Goal: Task Accomplishment & Management: Use online tool/utility

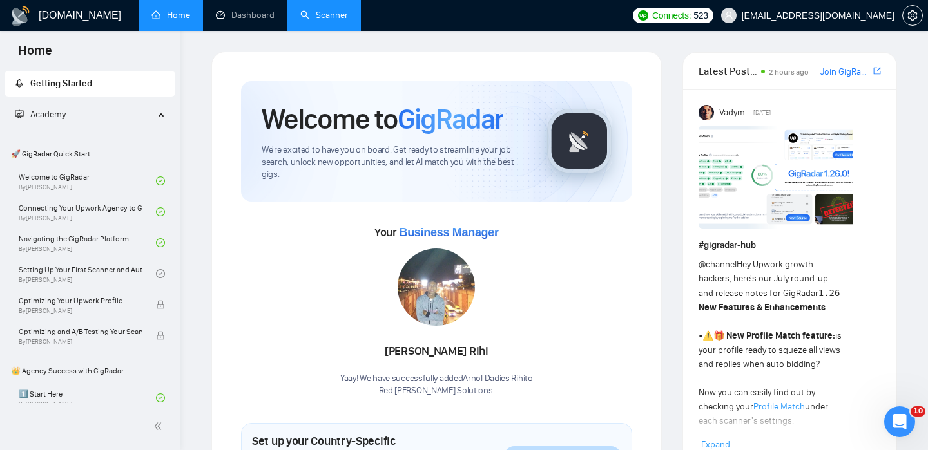
click at [319, 17] on link "Scanner" at bounding box center [324, 15] width 48 height 11
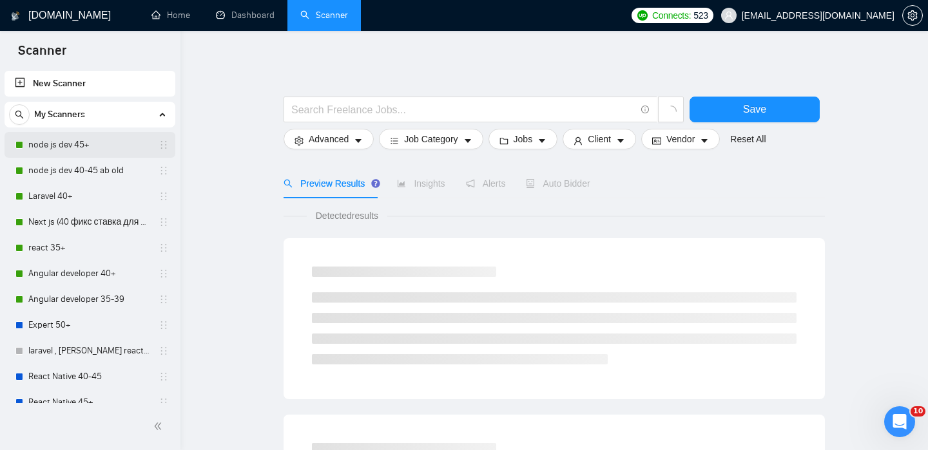
click at [97, 145] on link "node js dev 45+" at bounding box center [89, 145] width 122 height 26
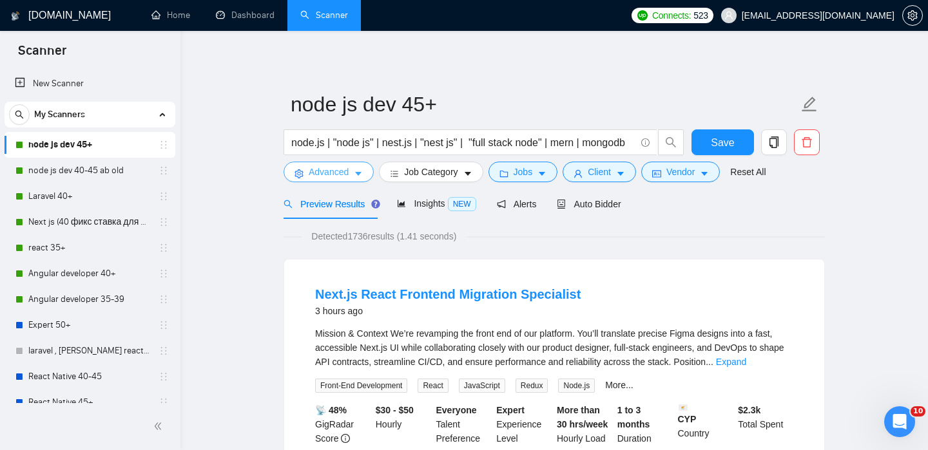
click at [359, 174] on icon "caret-down" at bounding box center [358, 175] width 6 height 4
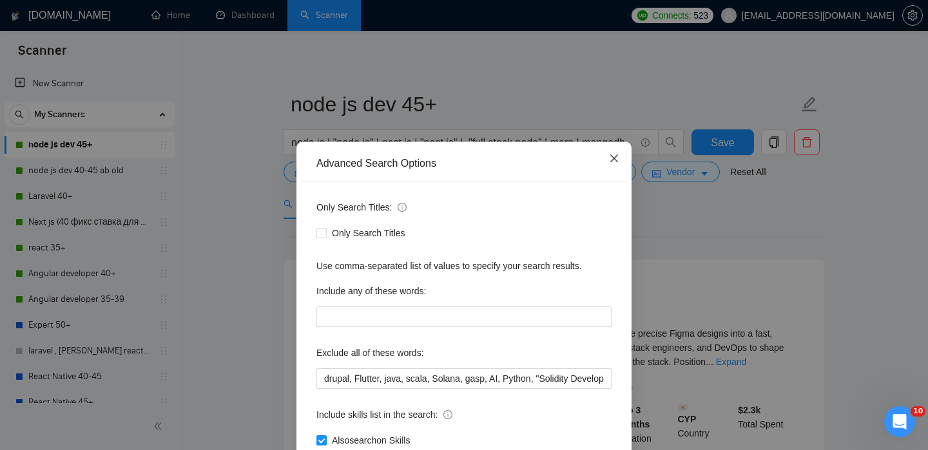
click at [616, 162] on icon "close" at bounding box center [614, 159] width 8 height 8
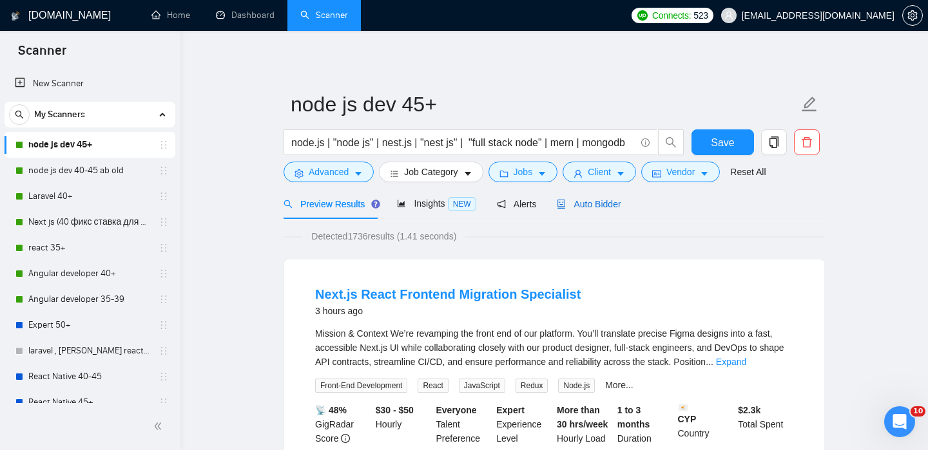
click at [607, 200] on span "Auto Bidder" at bounding box center [589, 204] width 64 height 10
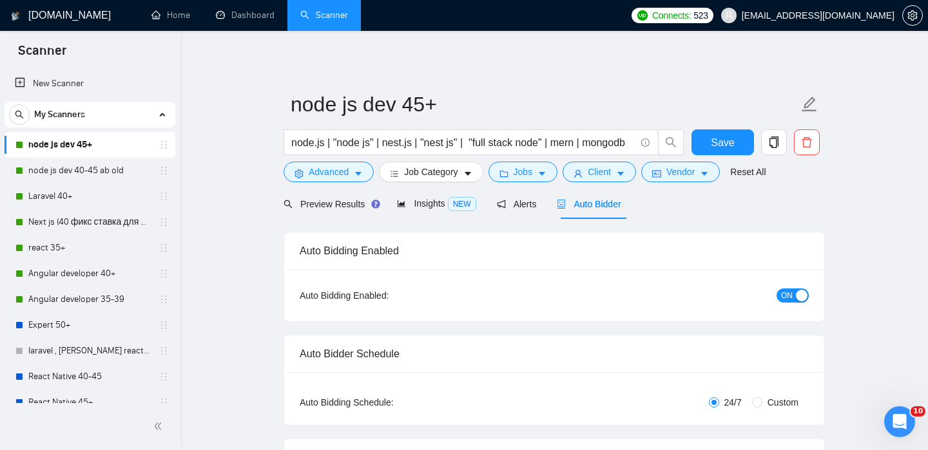
checkbox input "true"
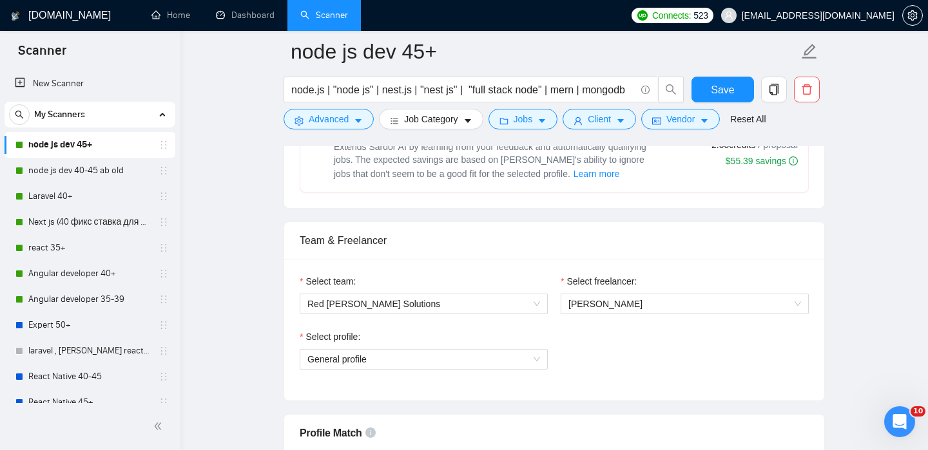
scroll to position [653, 0]
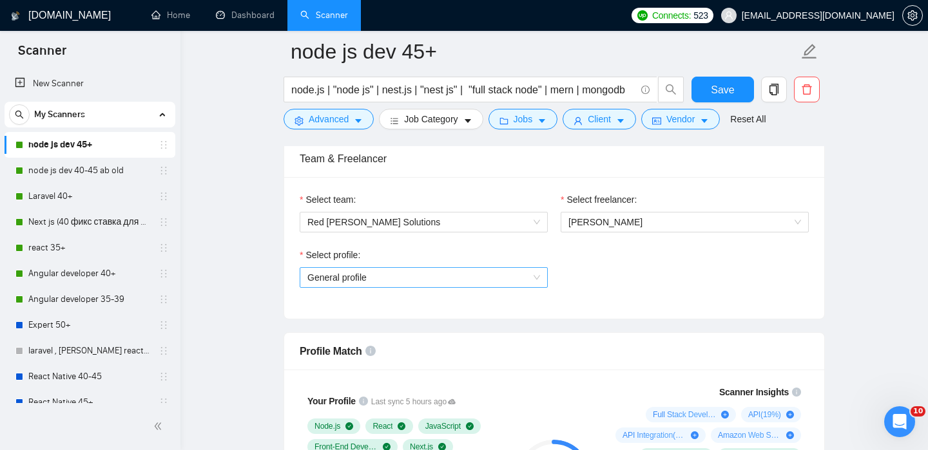
click at [528, 274] on span "General profile" at bounding box center [423, 277] width 233 height 19
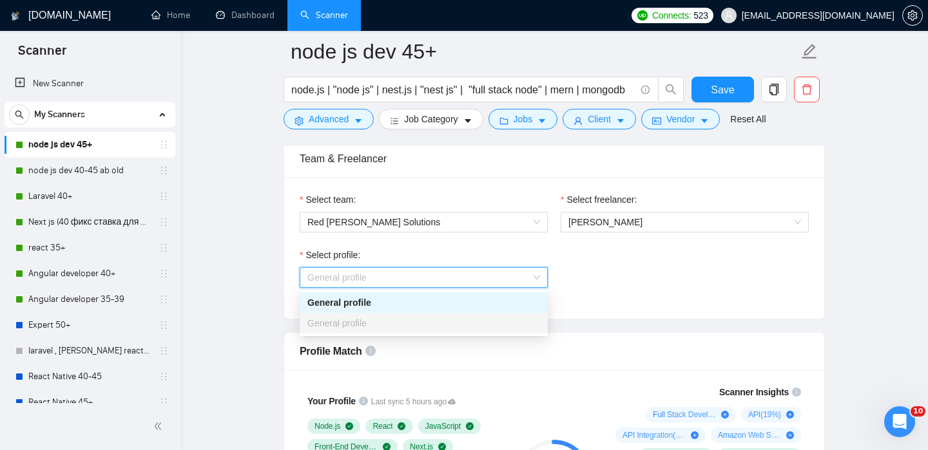
click at [569, 275] on div "Select profile: General profile" at bounding box center [554, 275] width 522 height 55
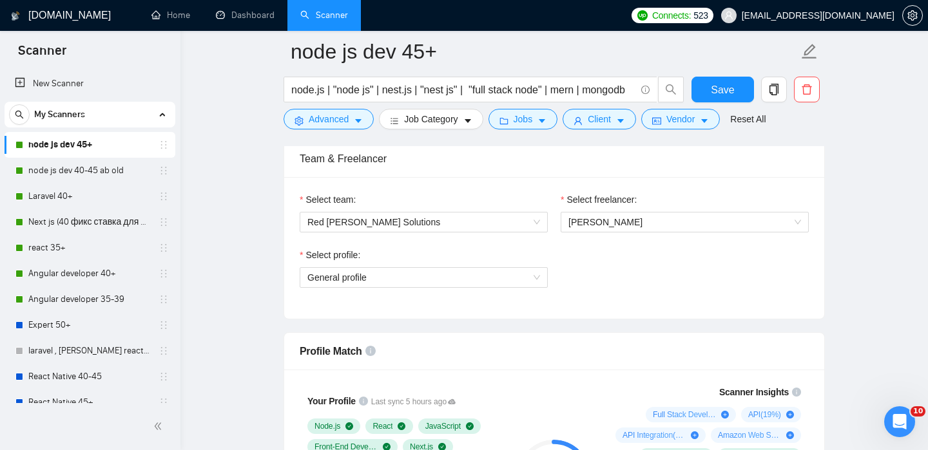
click at [691, 12] on span "Connects:" at bounding box center [671, 15] width 39 height 14
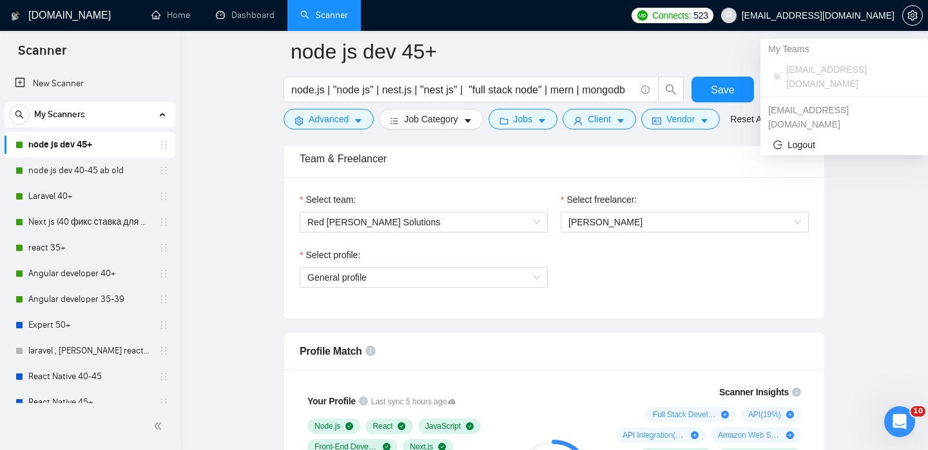
click at [816, 15] on span "[EMAIL_ADDRESS][DOMAIN_NAME]" at bounding box center [817, 15] width 153 height 0
click at [837, 70] on span "[EMAIL_ADDRESS][DOMAIN_NAME]" at bounding box center [850, 76] width 129 height 28
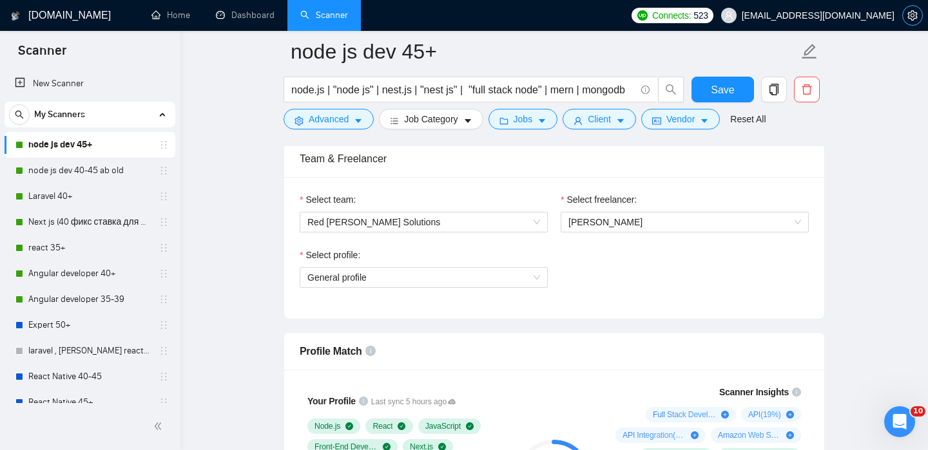
click at [914, 12] on icon "setting" at bounding box center [912, 15] width 10 height 10
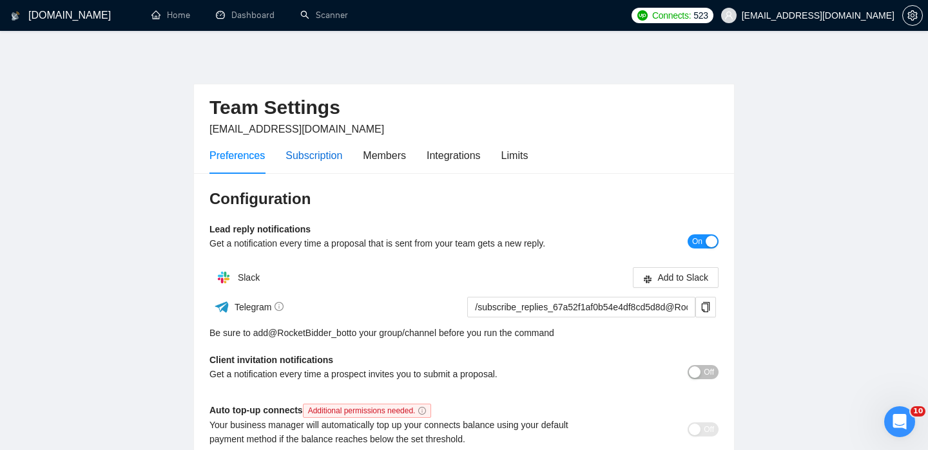
click at [323, 155] on div "Subscription" at bounding box center [313, 156] width 57 height 16
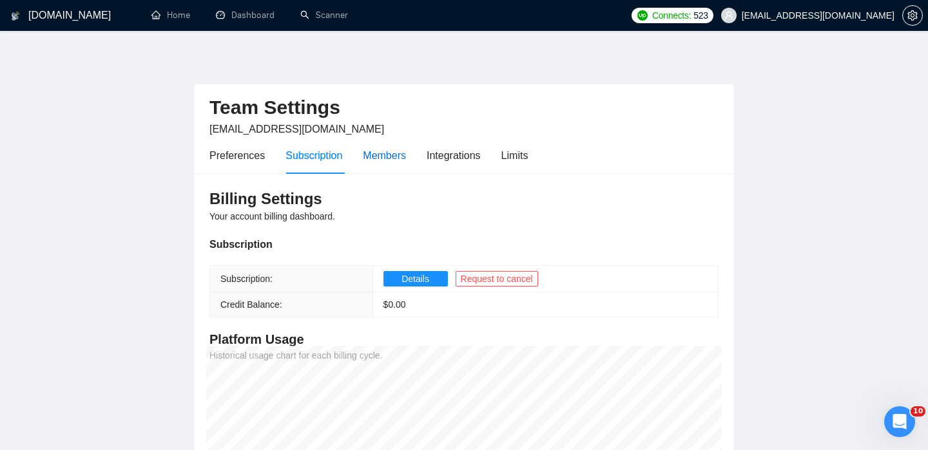
click at [396, 155] on div "Members" at bounding box center [384, 156] width 43 height 16
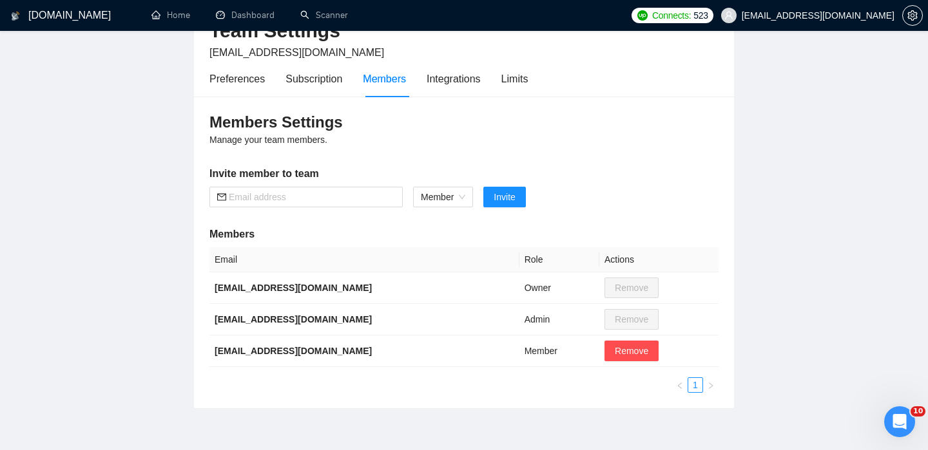
scroll to position [61, 0]
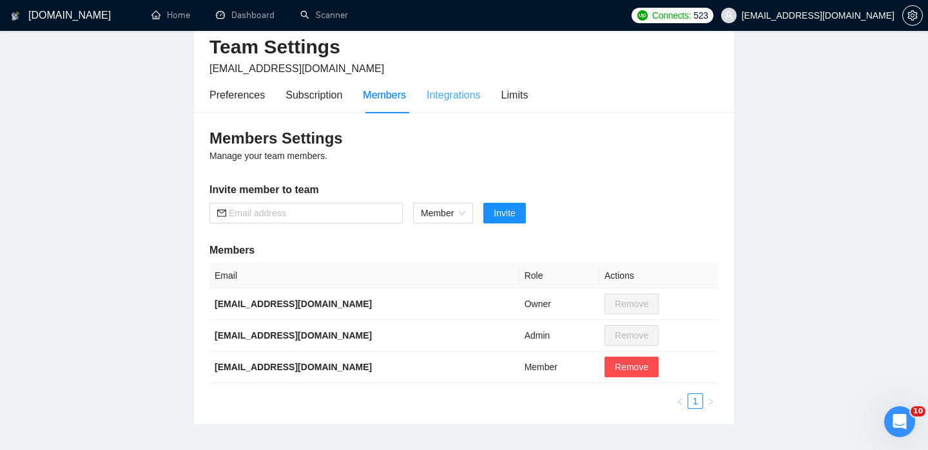
click at [462, 109] on div "Integrations" at bounding box center [453, 95] width 54 height 37
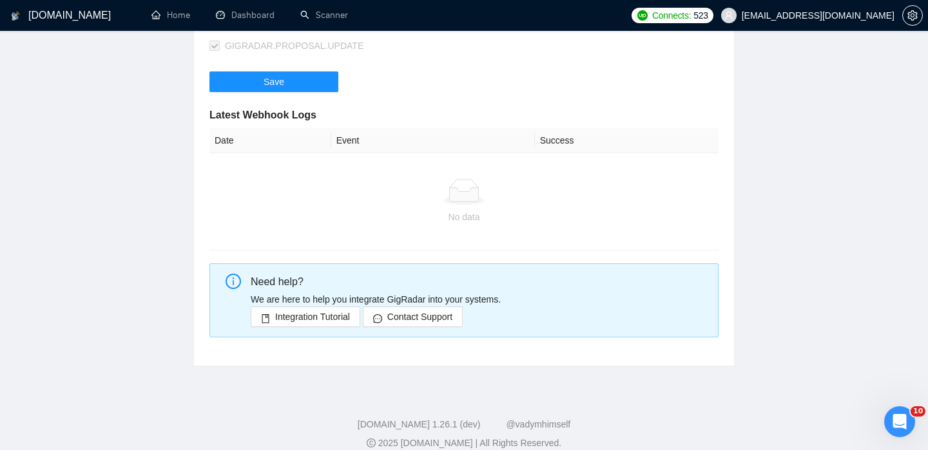
scroll to position [340, 0]
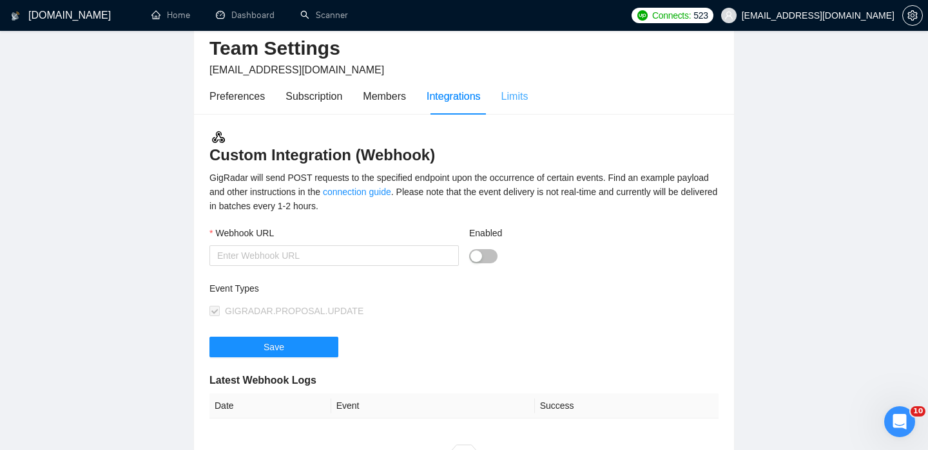
click at [514, 108] on div "Limits" at bounding box center [514, 96] width 27 height 37
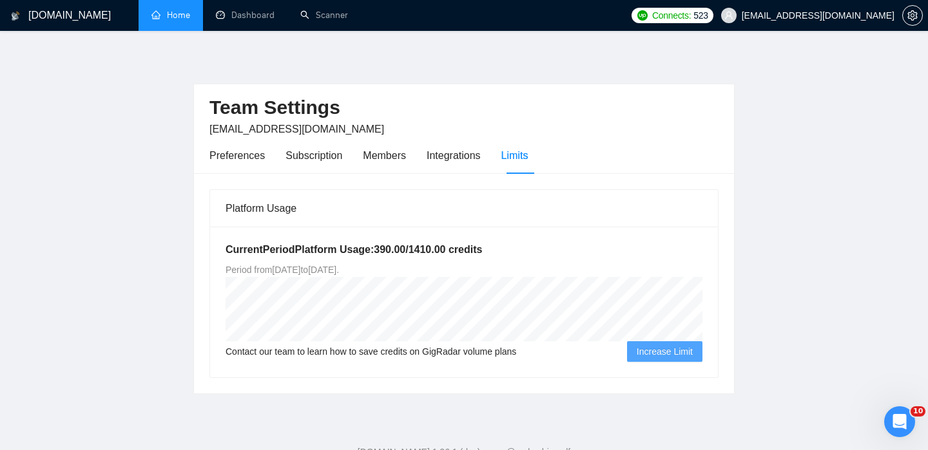
click at [181, 17] on link "Home" at bounding box center [170, 15] width 39 height 11
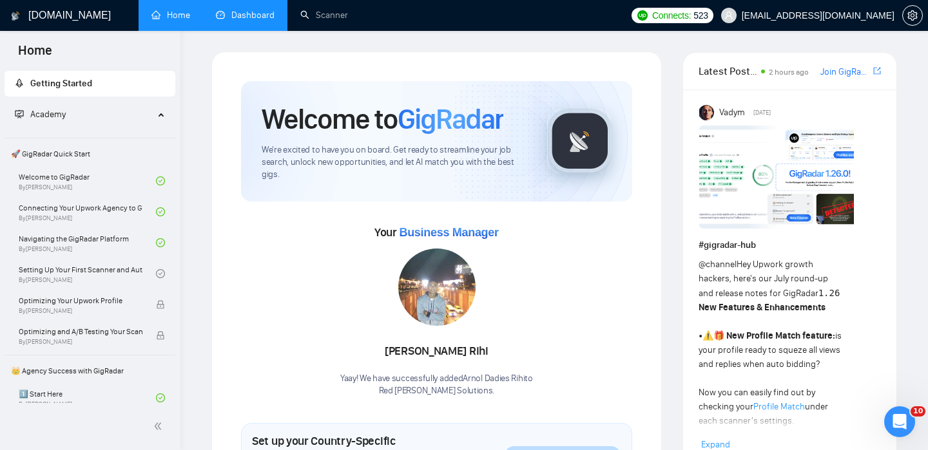
click at [246, 21] on link "Dashboard" at bounding box center [245, 15] width 59 height 11
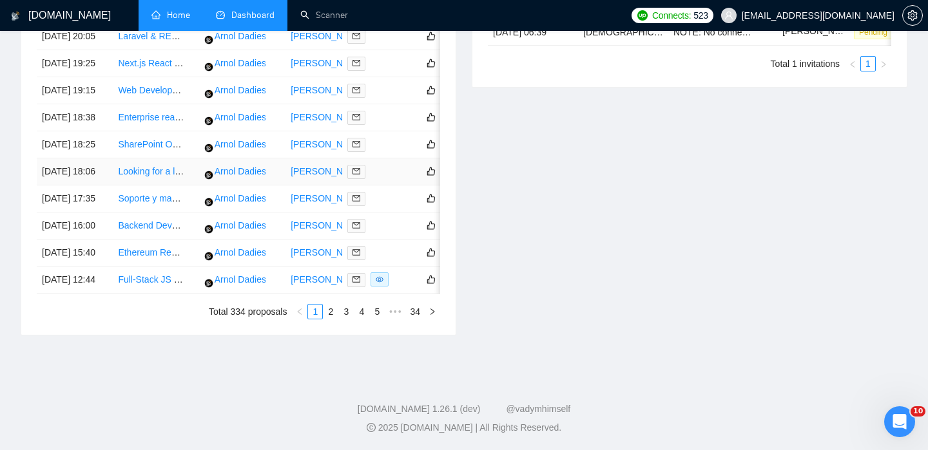
scroll to position [707, 0]
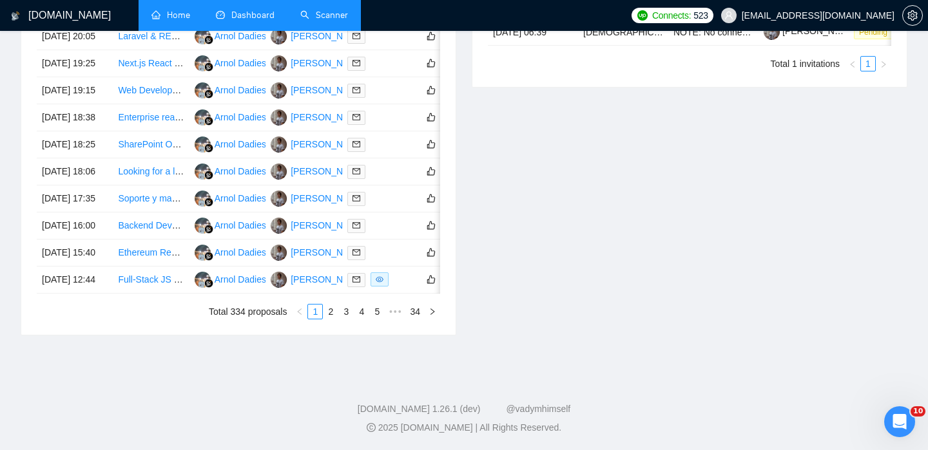
click at [328, 15] on link "Scanner" at bounding box center [324, 15] width 48 height 11
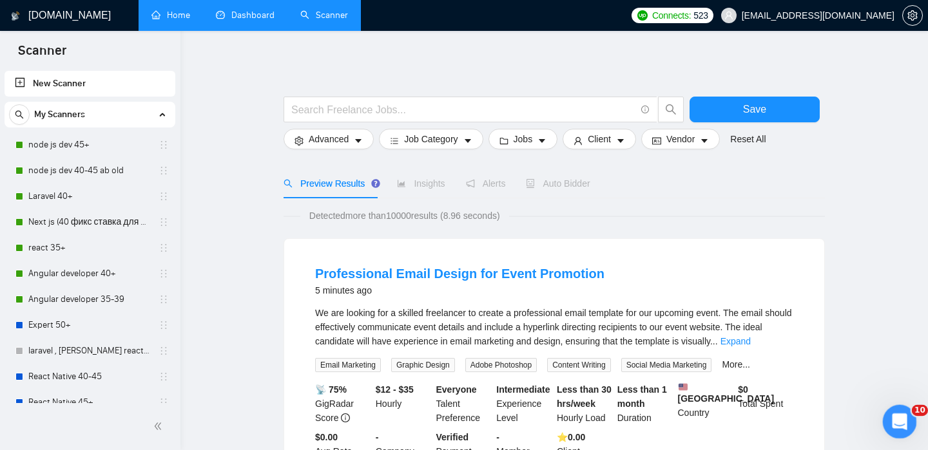
click at [897, 419] on icon "Открыть службу сообщений Intercom" at bounding box center [897, 420] width 21 height 21
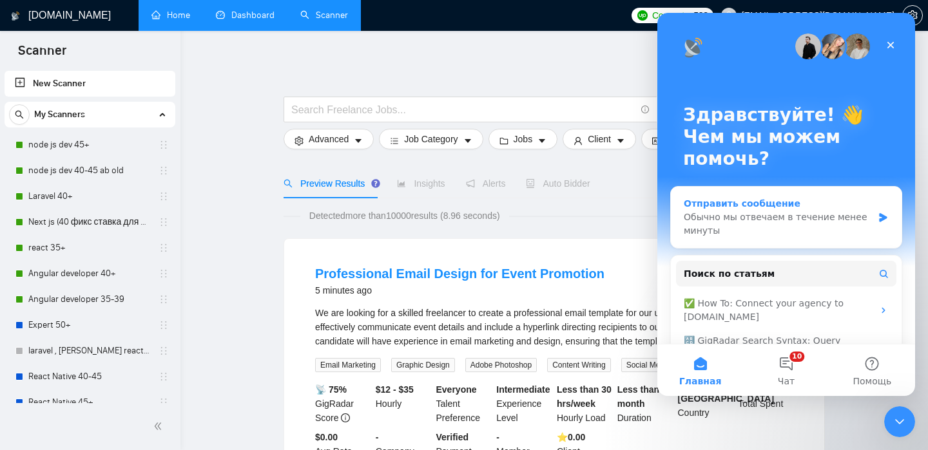
click at [770, 215] on div "Обычно мы отвечаем в течение менее минуты" at bounding box center [777, 224] width 189 height 27
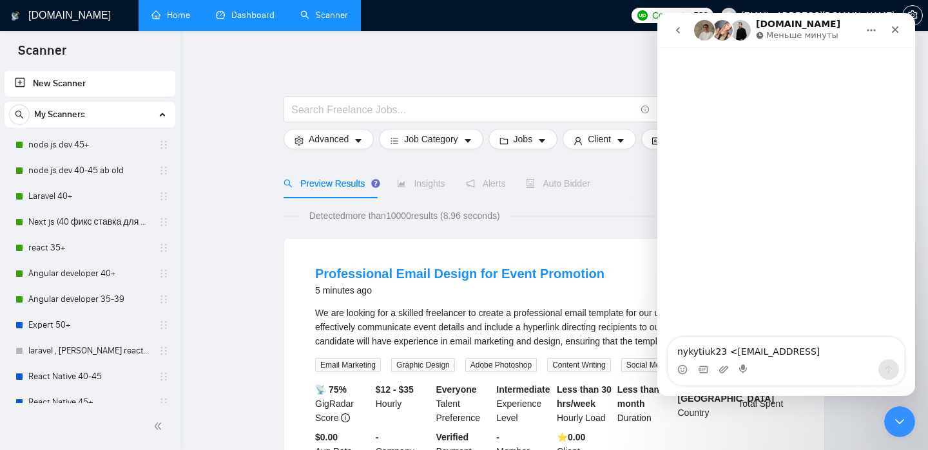
scroll to position [8, 0]
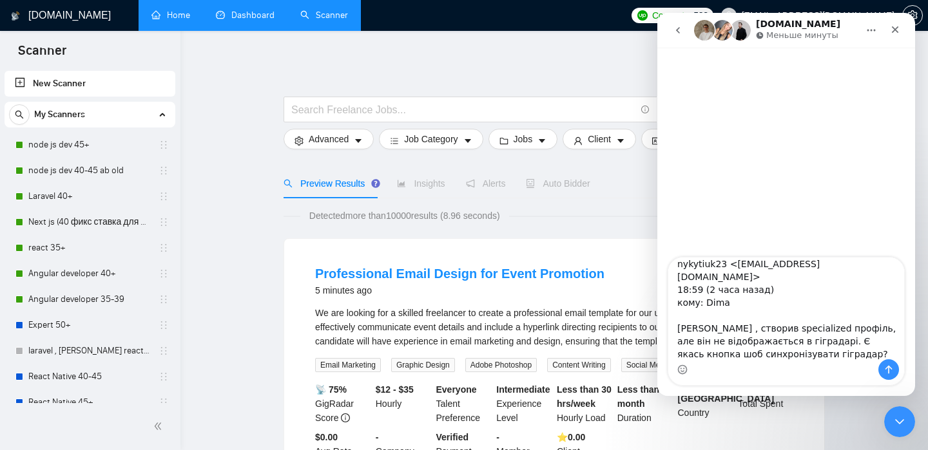
drag, startPoint x: 678, startPoint y: 330, endPoint x: 675, endPoint y: 269, distance: 61.2
click at [675, 269] on textarea "nykytiuk23 <[EMAIL_ADDRESS][DOMAIN_NAME]> 18:59 (2 часа назад) кому: Dima [PERS…" at bounding box center [786, 309] width 236 height 102
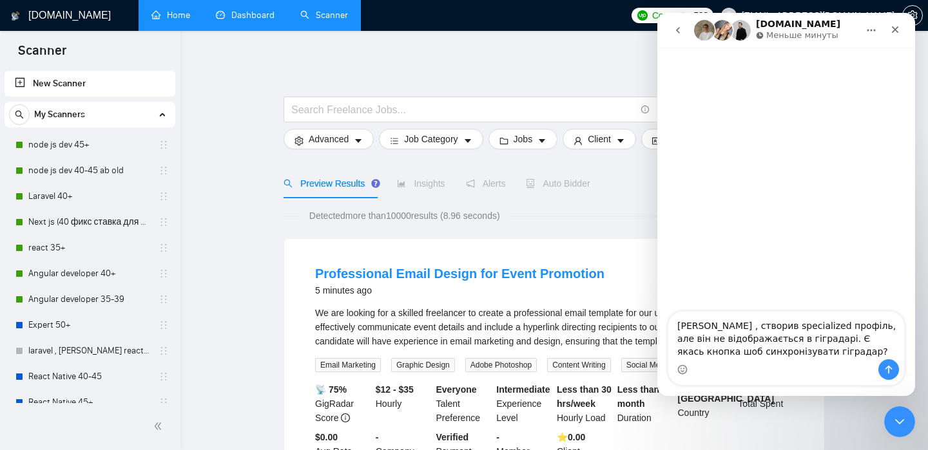
scroll to position [0, 0]
click at [795, 338] on textarea "[PERSON_NAME] , створив specialized профіль, але він не відображається в гіград…" at bounding box center [786, 336] width 236 height 48
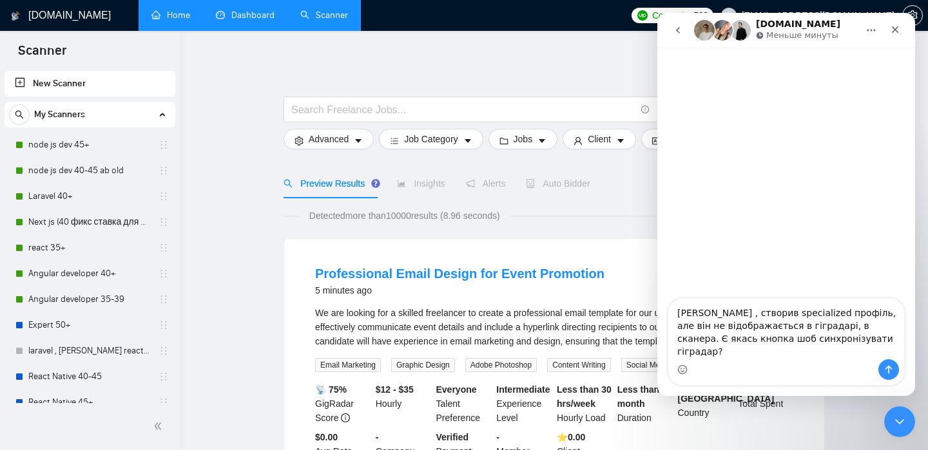
type textarea "[PERSON_NAME] , створив specialized профіль, але він не відображається в гіград…"
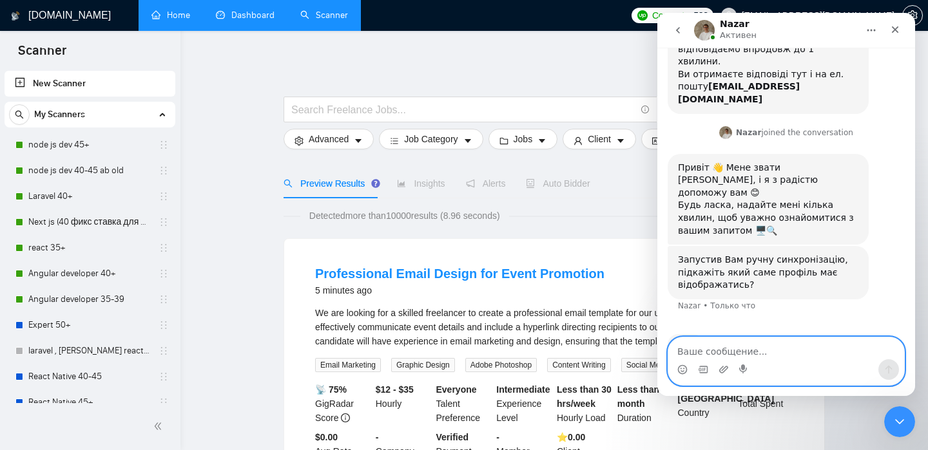
scroll to position [130, 0]
type textarea "т"
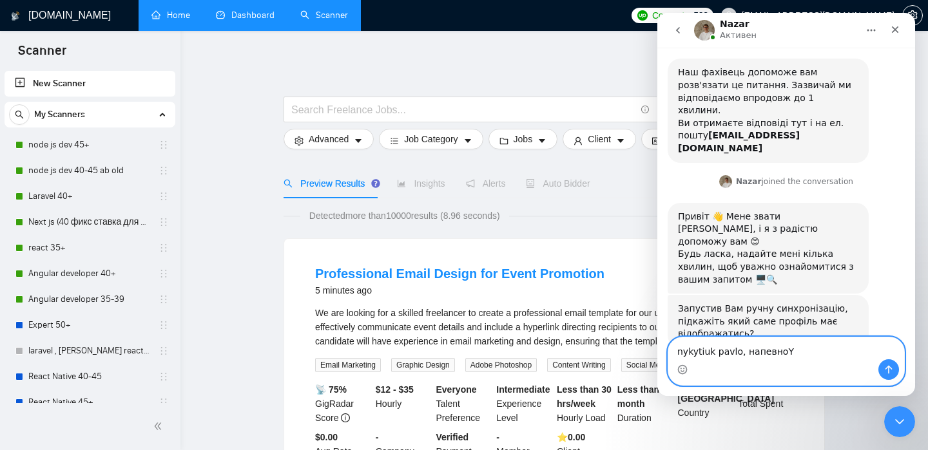
type textarea "nykytiuk pavlo, напевно"
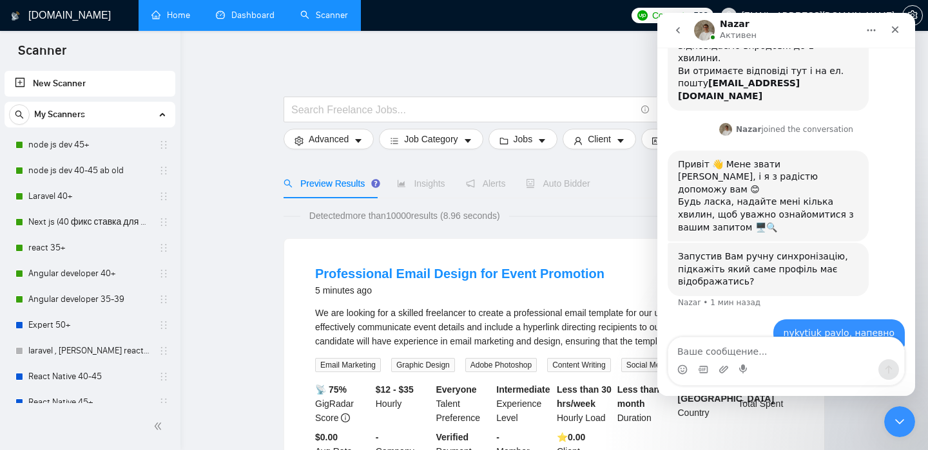
scroll to position [148, 0]
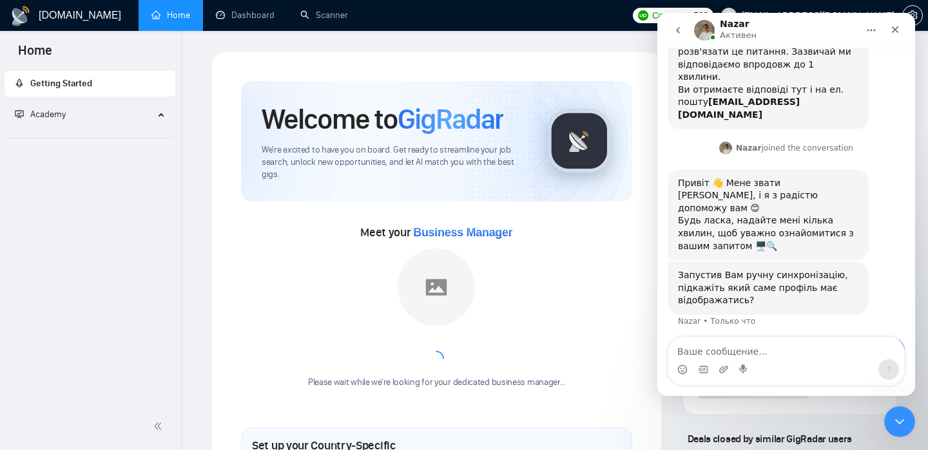
scroll to position [119, 0]
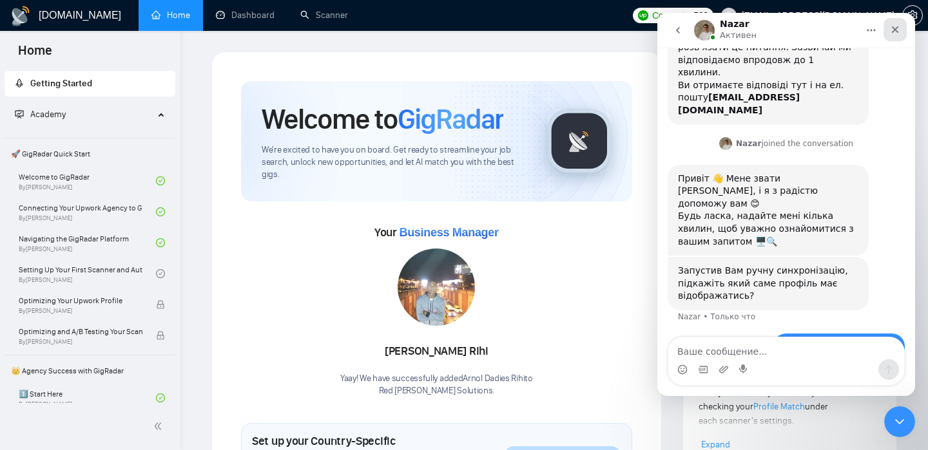
click at [896, 32] on icon "Закрыть" at bounding box center [894, 29] width 7 height 7
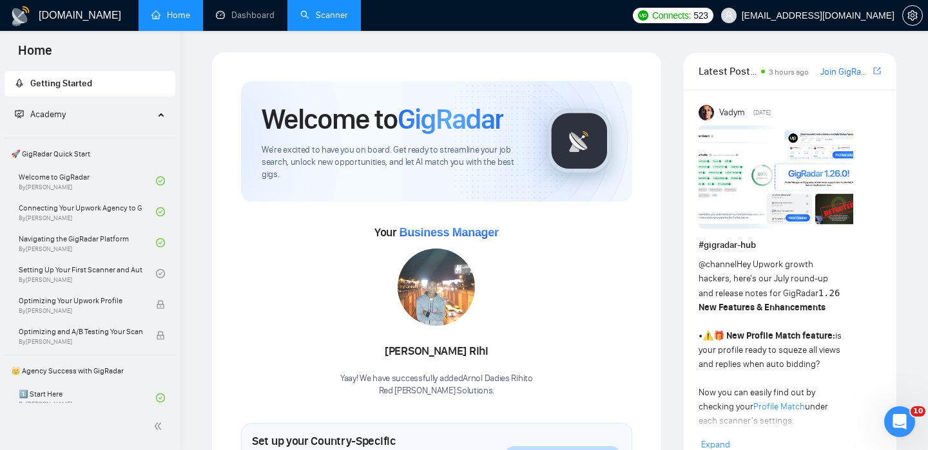
click at [323, 11] on link "Scanner" at bounding box center [324, 15] width 48 height 11
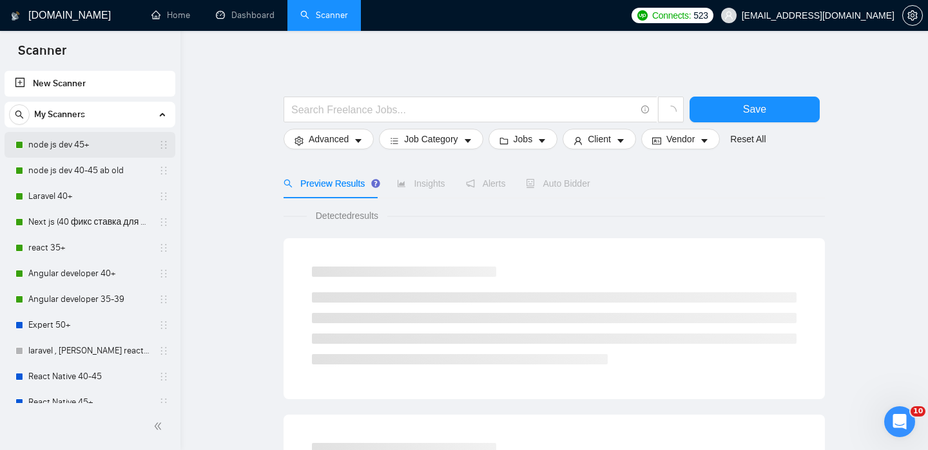
click at [110, 148] on link "node js dev 45+" at bounding box center [89, 145] width 122 height 26
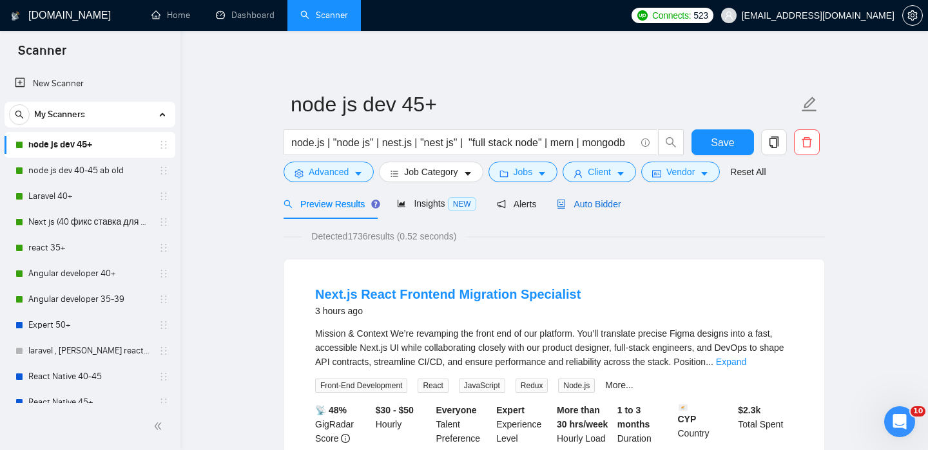
click at [597, 202] on span "Auto Bidder" at bounding box center [589, 204] width 64 height 10
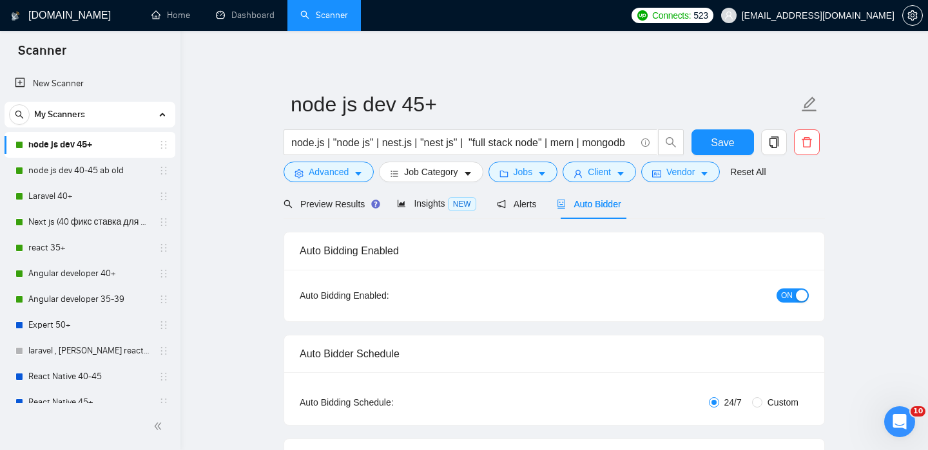
checkbox input "true"
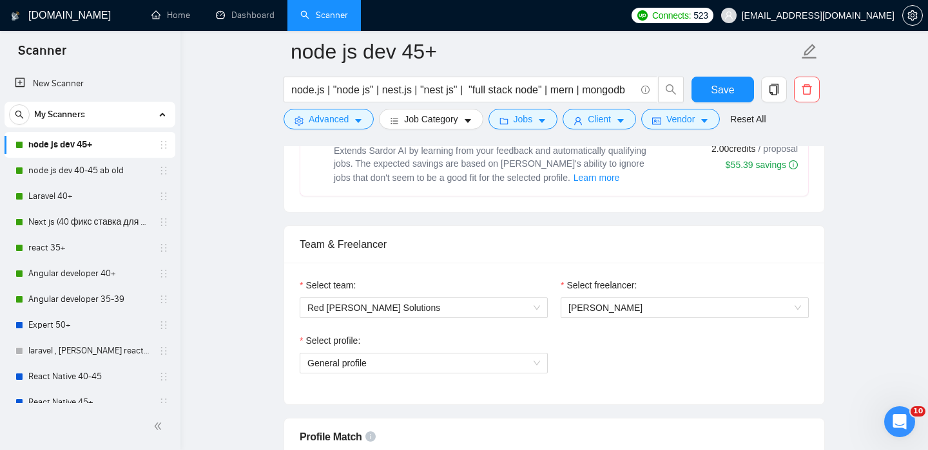
scroll to position [581, 0]
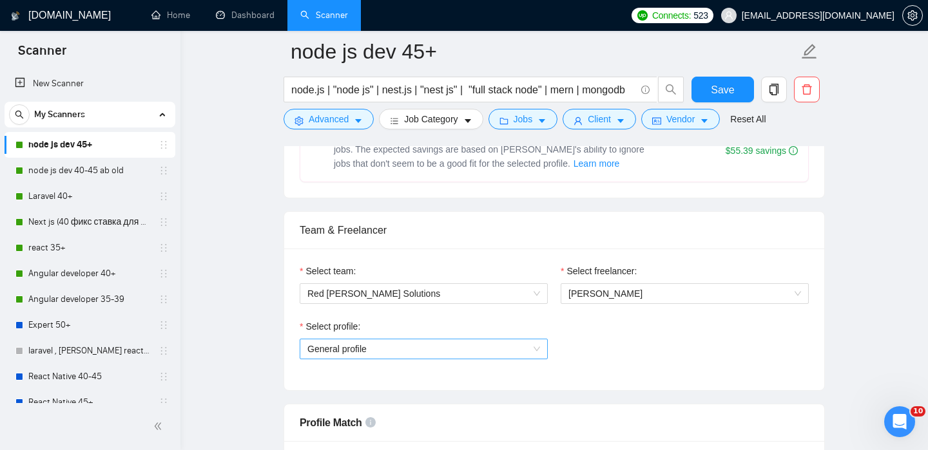
click at [521, 353] on span "General profile" at bounding box center [423, 348] width 233 height 19
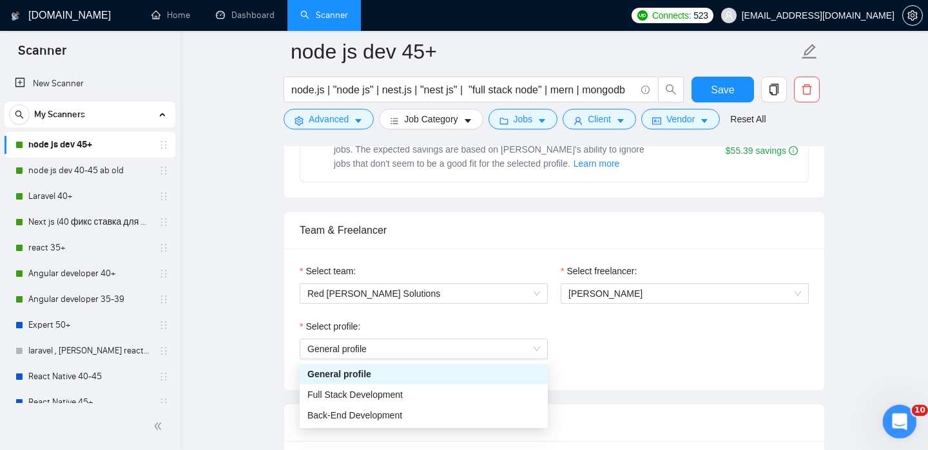
click at [896, 424] on icon "Открыть службу сообщений Intercom" at bounding box center [897, 420] width 21 height 21
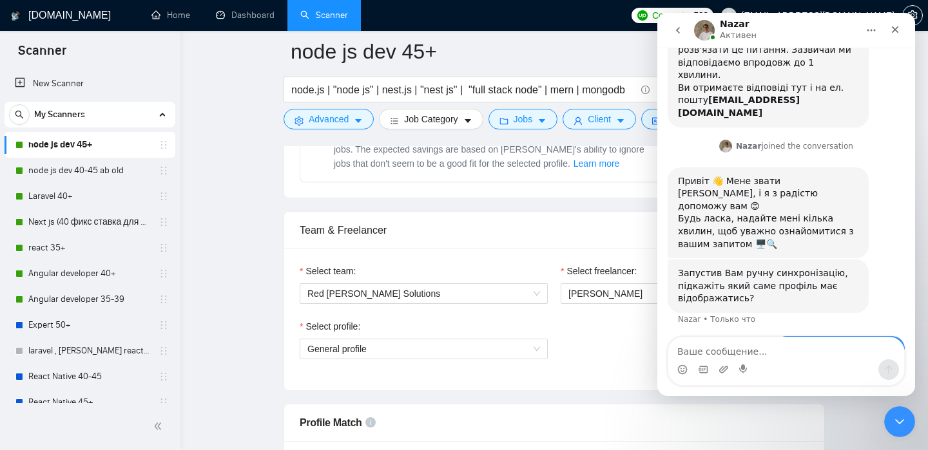
scroll to position [119, 0]
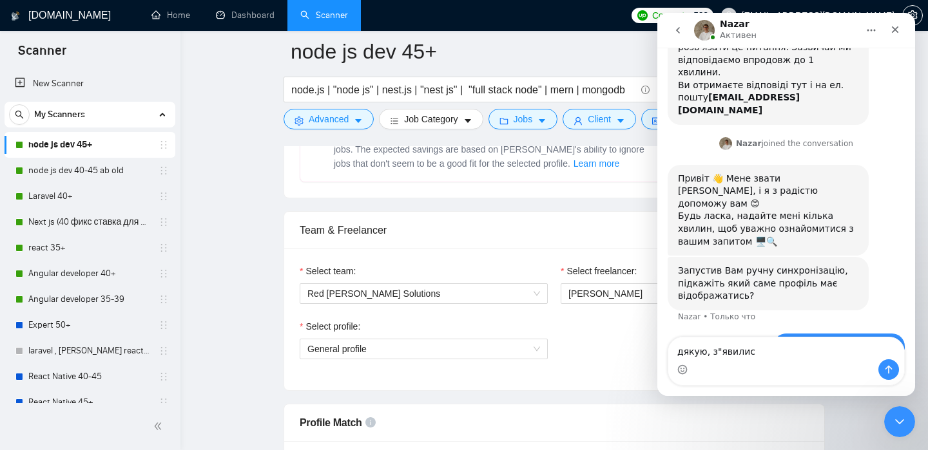
type textarea "дякую, з"явились"
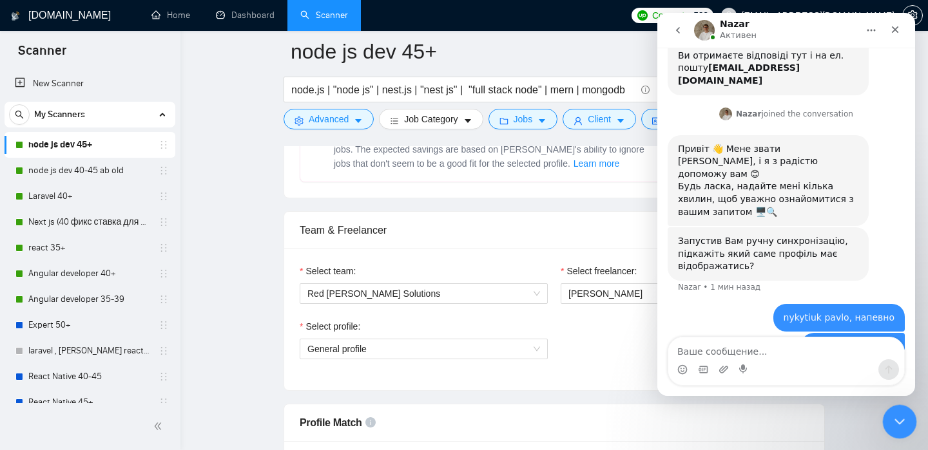
click at [902, 415] on icon "Закрыть службу сообщений Intercom" at bounding box center [897, 419] width 15 height 15
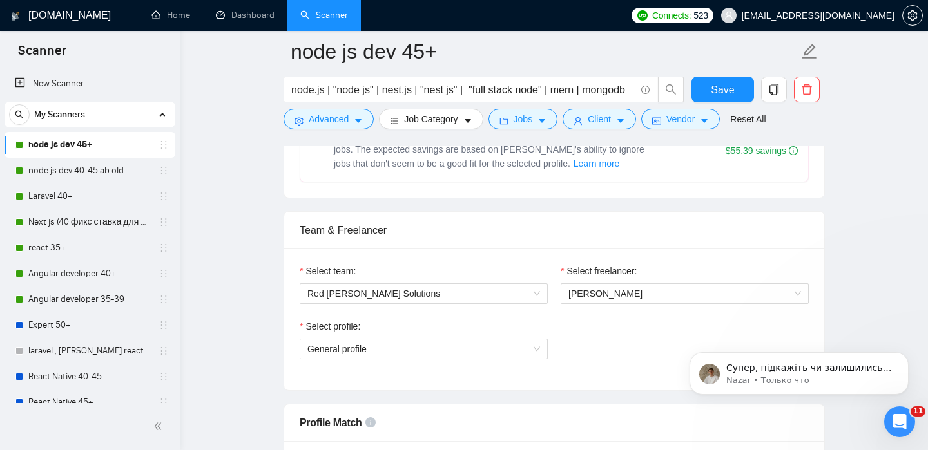
scroll to position [199, 0]
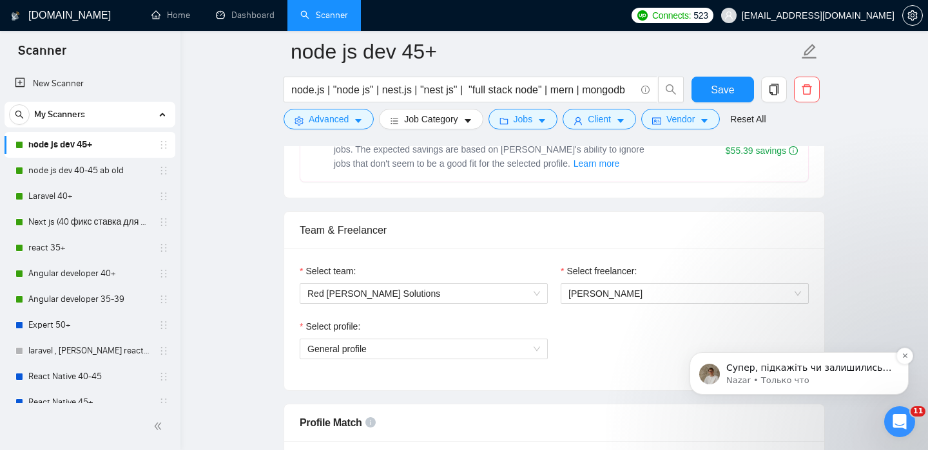
click at [825, 365] on p "Супер, підкажіть чи залишились у Вас додаткові запитання?" at bounding box center [809, 368] width 166 height 13
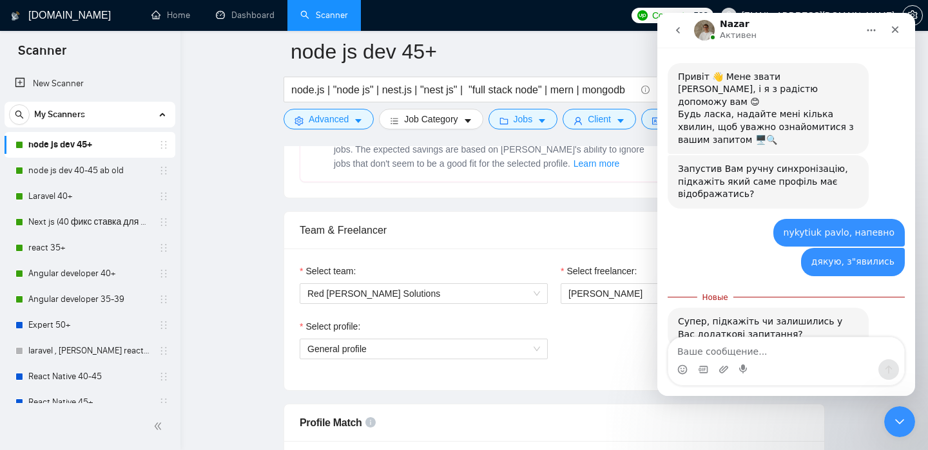
scroll to position [220, 0]
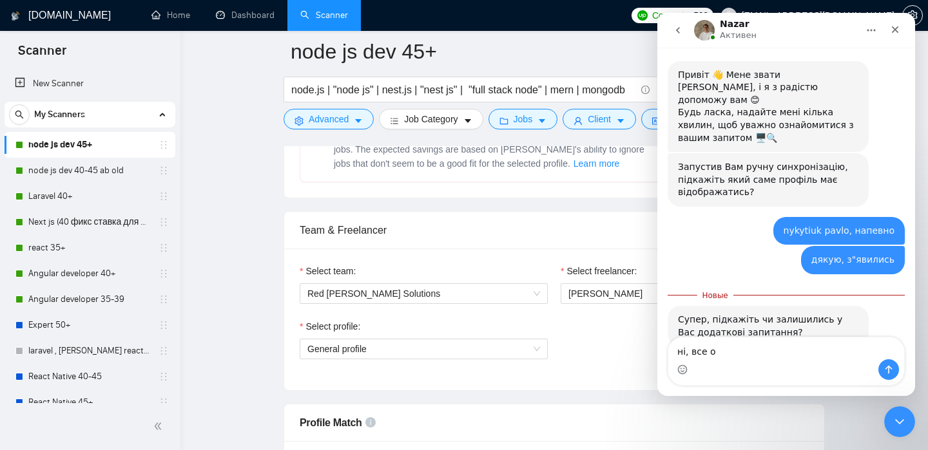
type textarea "ні, все ок"
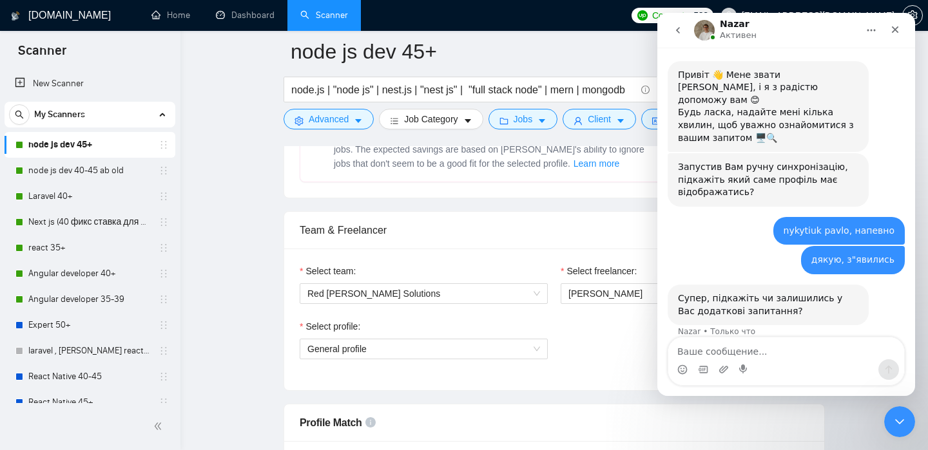
scroll to position [238, 0]
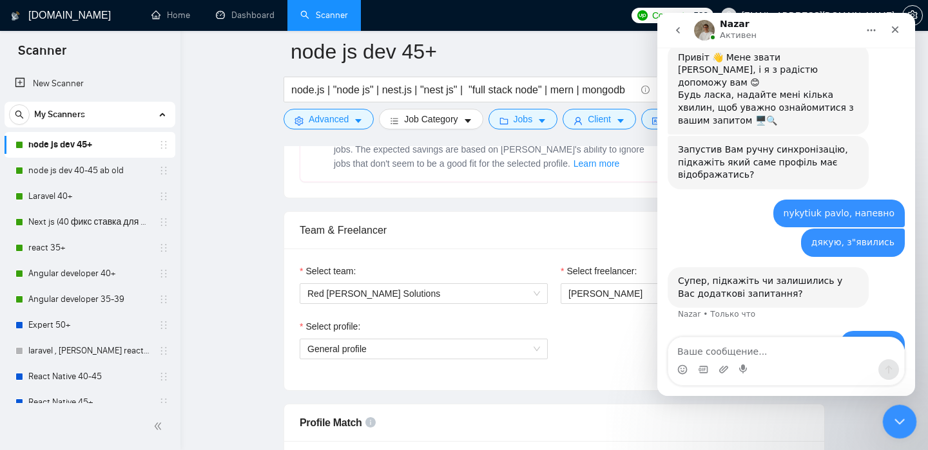
click at [897, 415] on icon "Закрыть службу сообщений Intercom" at bounding box center [897, 419] width 15 height 15
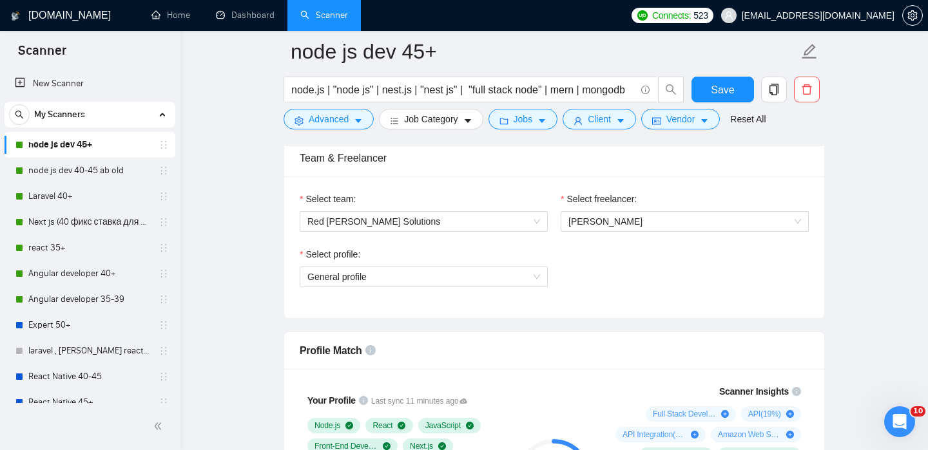
scroll to position [633, 0]
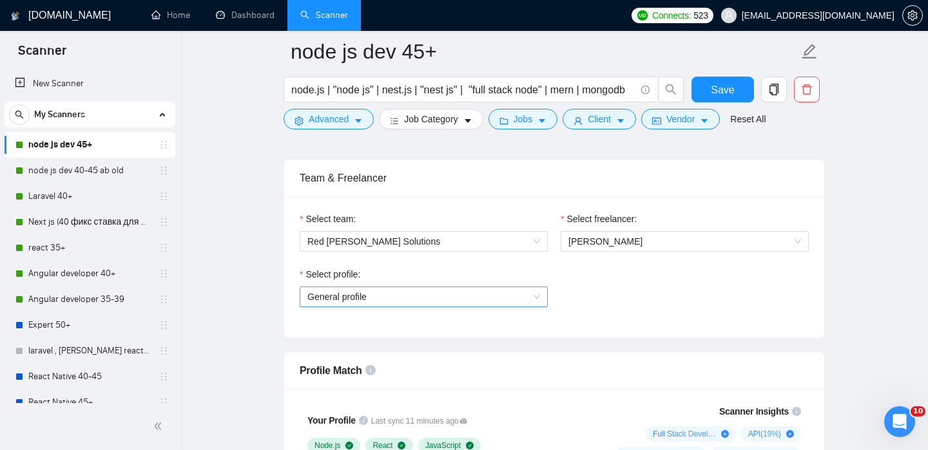
click at [526, 298] on span "General profile" at bounding box center [423, 296] width 233 height 19
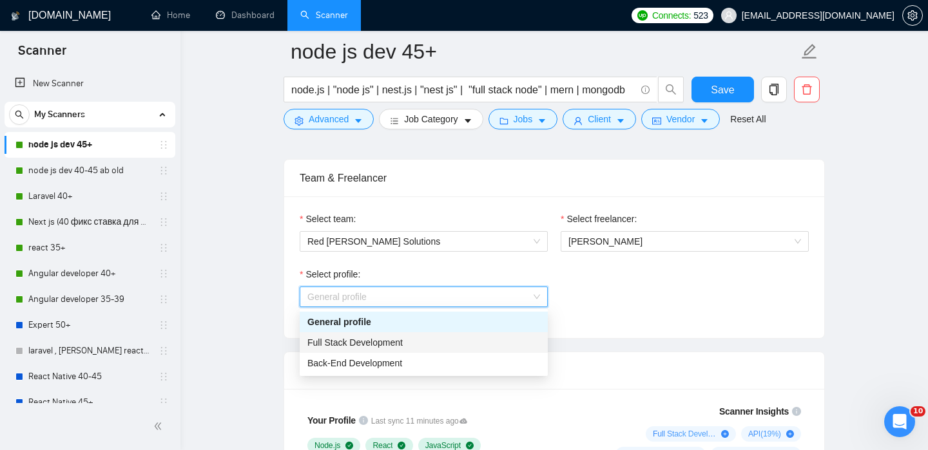
click at [502, 340] on div "Full Stack Development" at bounding box center [423, 343] width 233 height 14
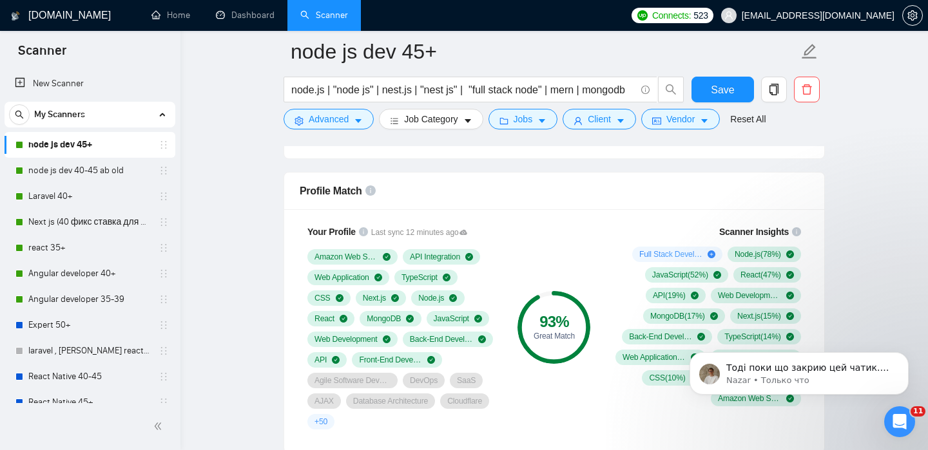
scroll to position [351, 0]
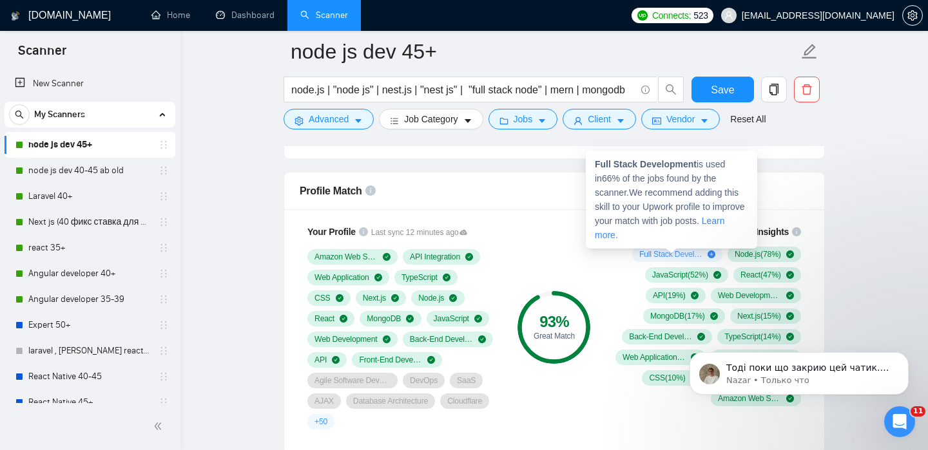
click at [707, 253] on icon "plus-circle" at bounding box center [711, 255] width 8 height 8
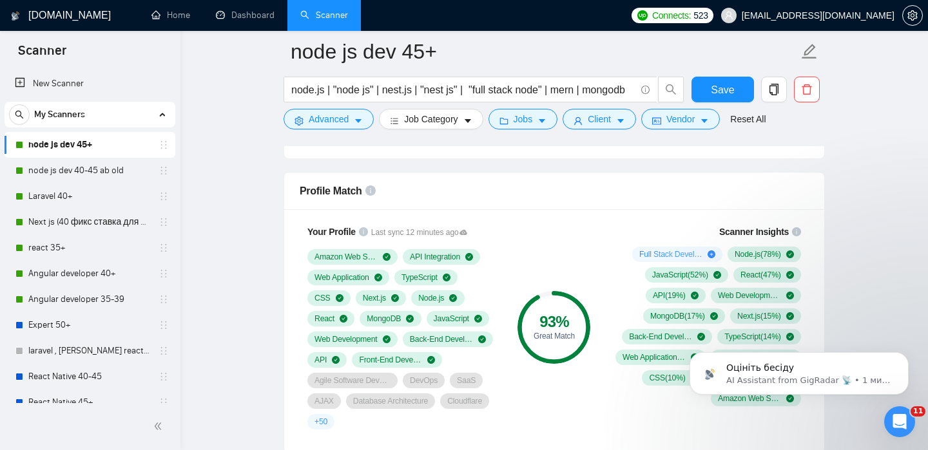
scroll to position [378, 0]
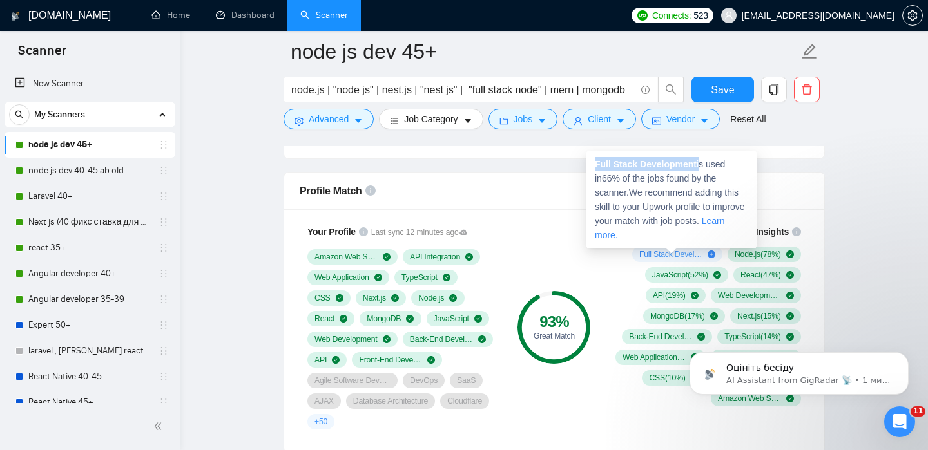
drag, startPoint x: 595, startPoint y: 162, endPoint x: 701, endPoint y: 164, distance: 106.3
click at [701, 164] on span "Full Stack Development is used in 66 % of the jobs found by the scanner. We rec…" at bounding box center [670, 199] width 150 height 81
copy span "Full Stack Development"
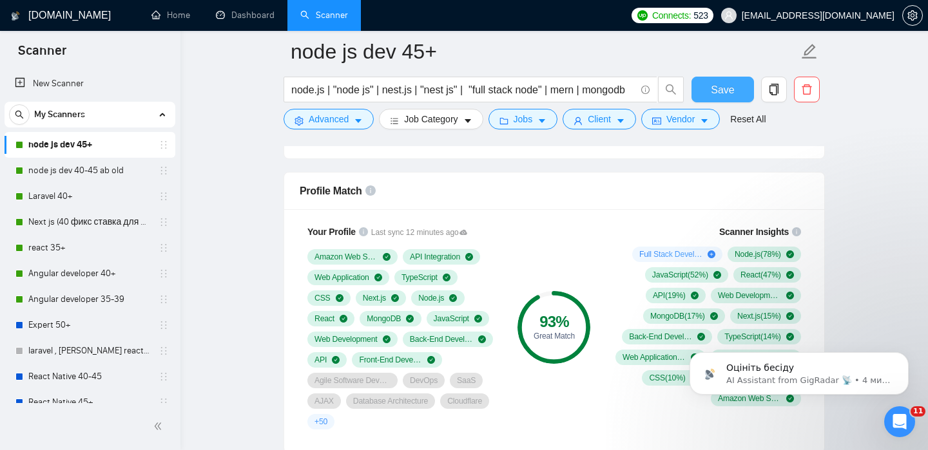
click at [723, 91] on span "Save" at bounding box center [721, 90] width 23 height 16
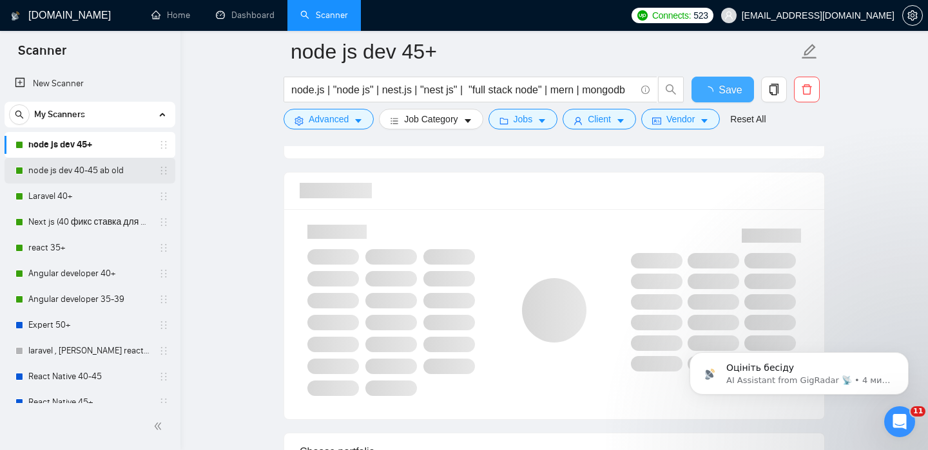
checkbox input "true"
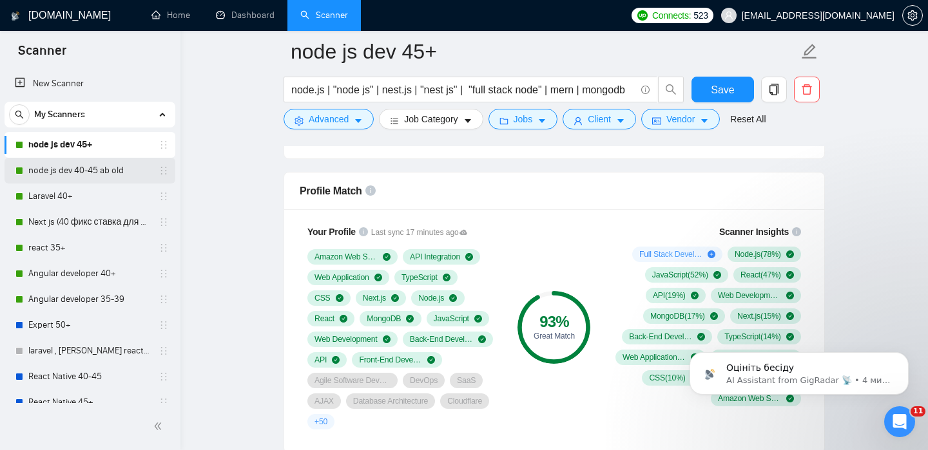
click at [95, 168] on link "node js dev 40-45 ab old" at bounding box center [89, 171] width 122 height 26
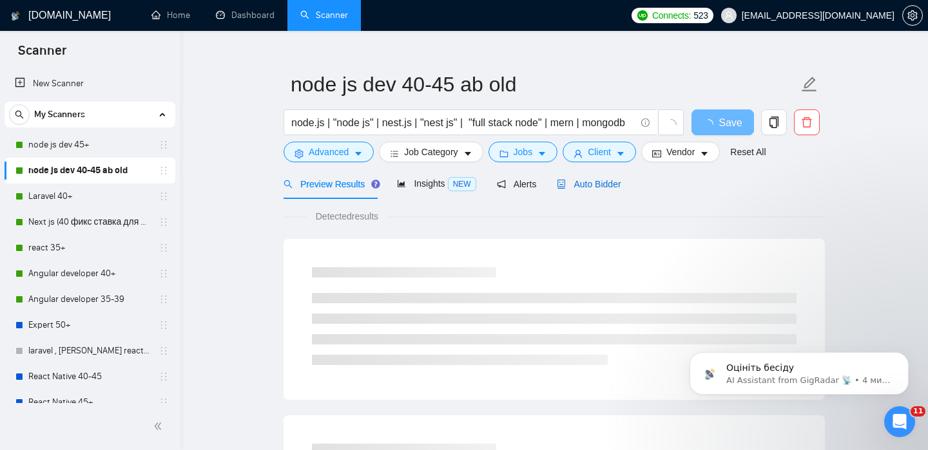
click at [600, 182] on span "Auto Bidder" at bounding box center [589, 184] width 64 height 10
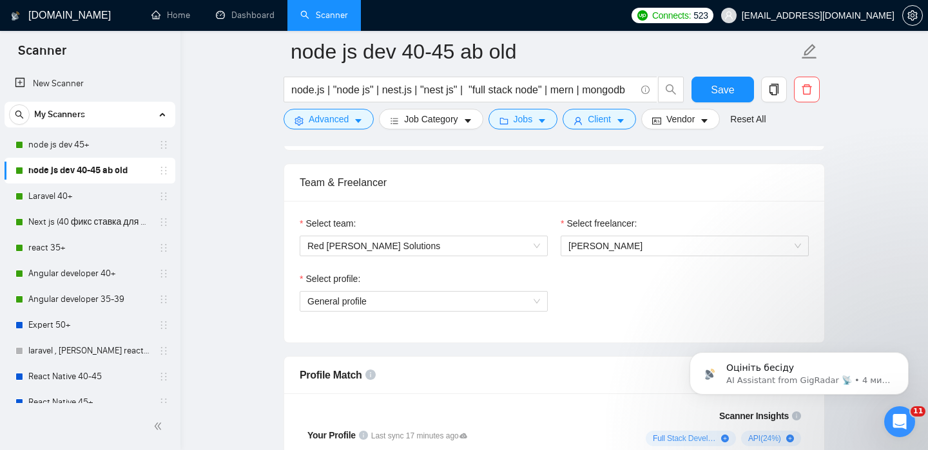
scroll to position [641, 0]
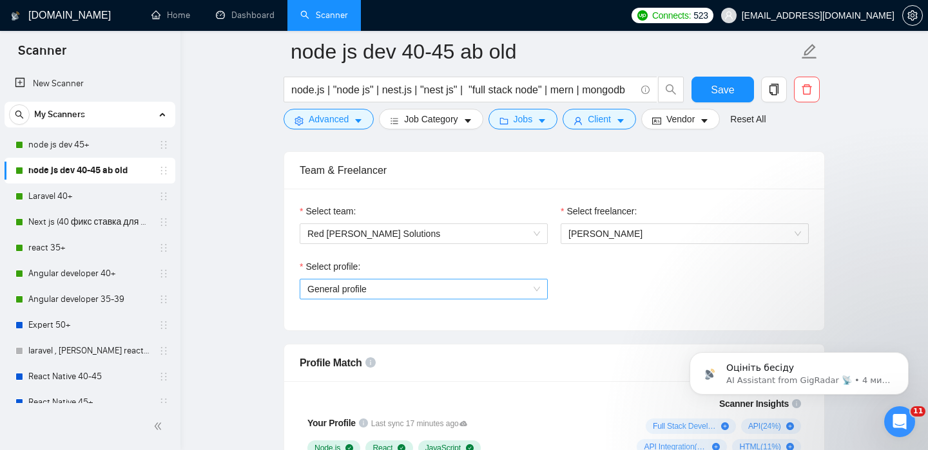
click at [538, 286] on span "General profile" at bounding box center [423, 289] width 233 height 19
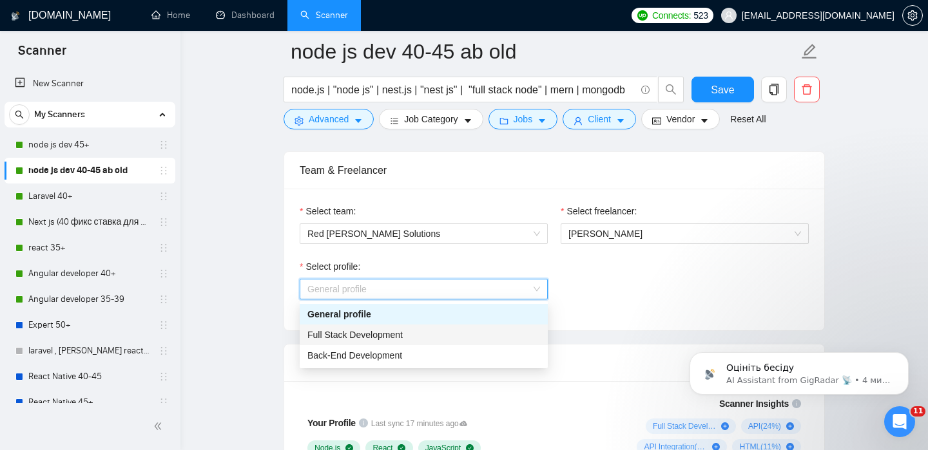
click at [487, 329] on div "Full Stack Development" at bounding box center [423, 335] width 233 height 14
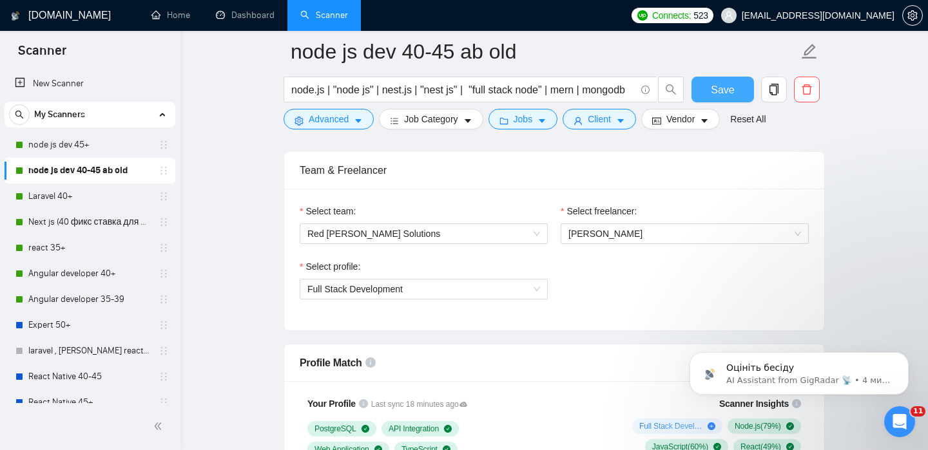
click at [721, 88] on span "Save" at bounding box center [721, 90] width 23 height 16
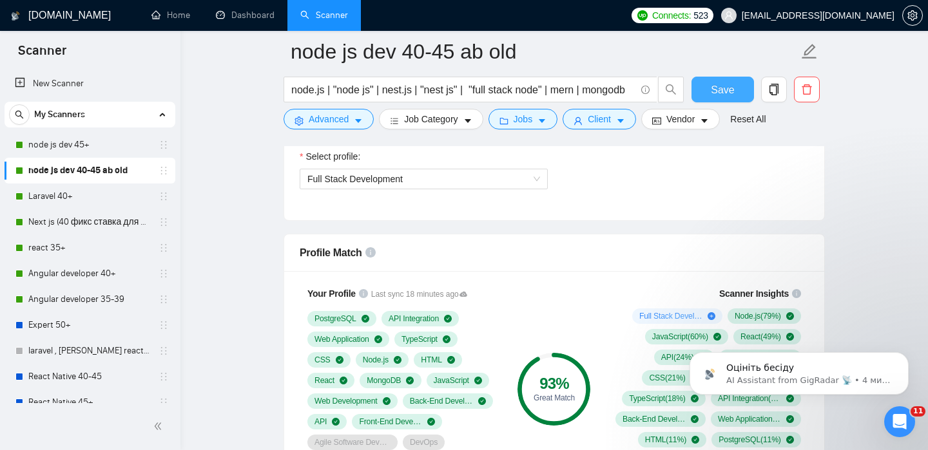
scroll to position [818, 0]
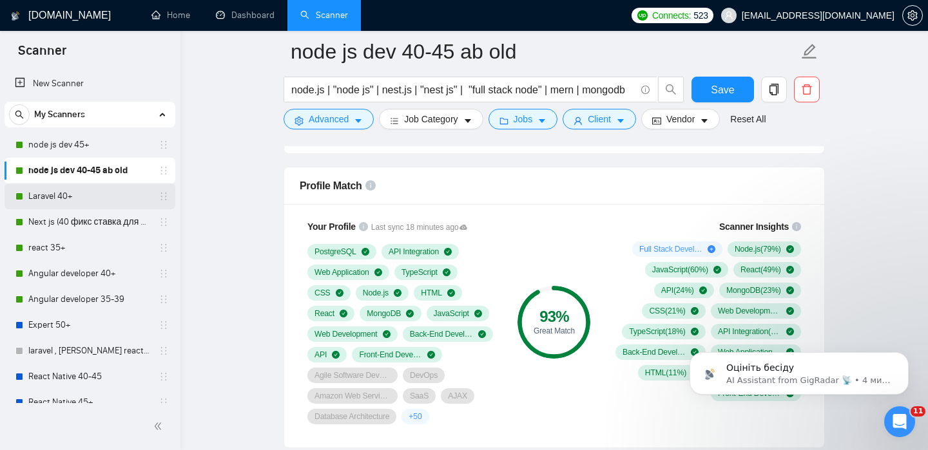
click at [108, 195] on link "Laravel 40+" at bounding box center [89, 197] width 122 height 26
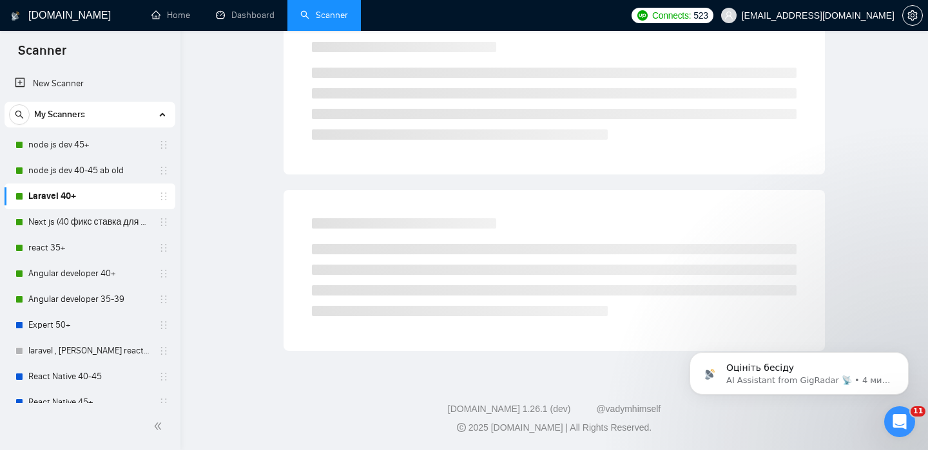
scroll to position [20, 0]
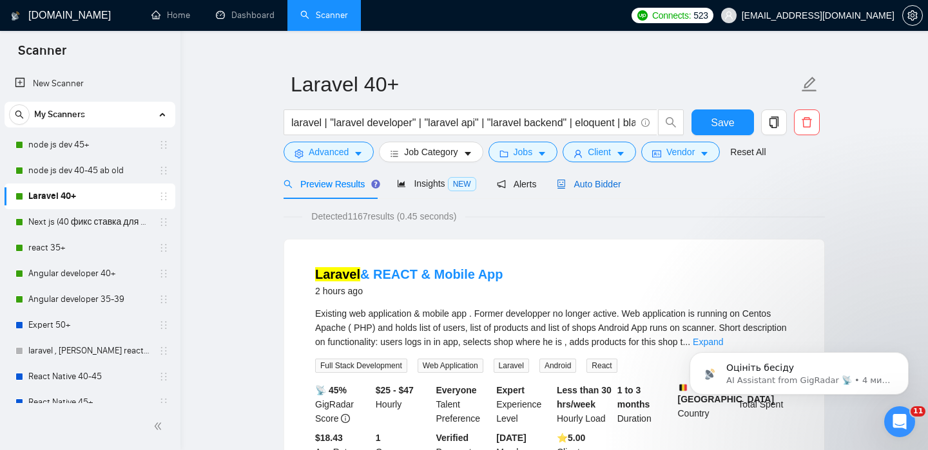
click at [610, 180] on span "Auto Bidder" at bounding box center [589, 184] width 64 height 10
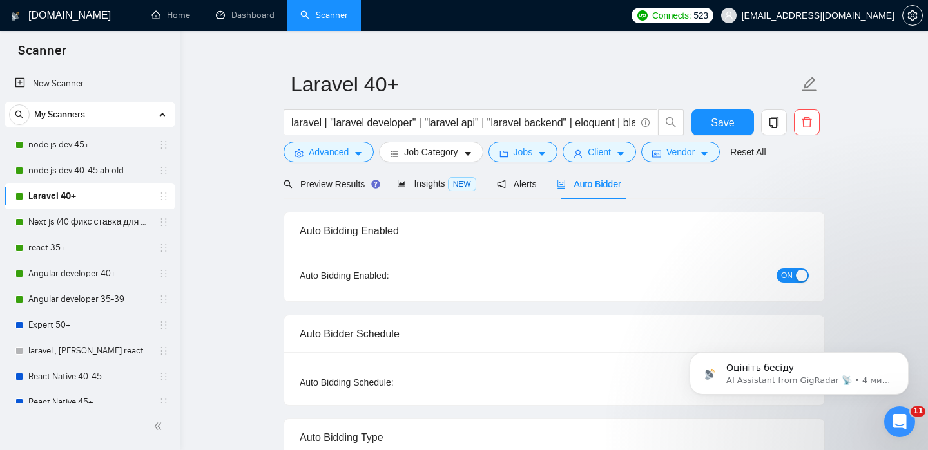
checkbox input "true"
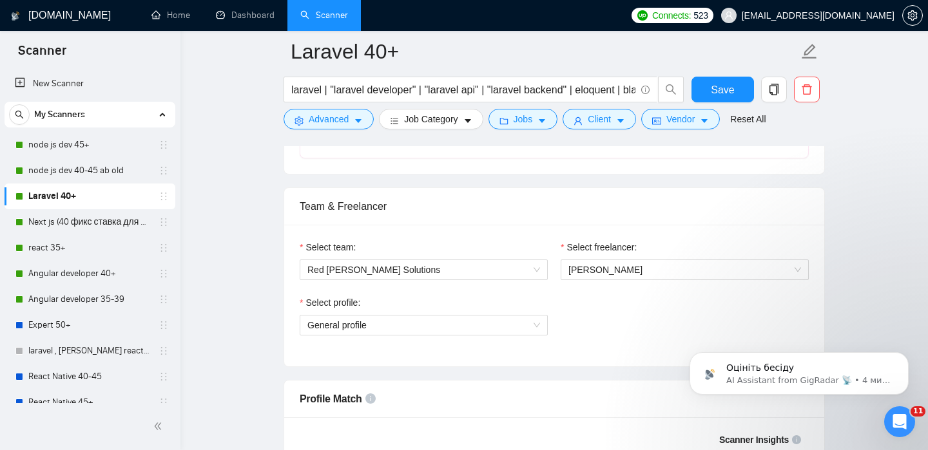
scroll to position [634, 0]
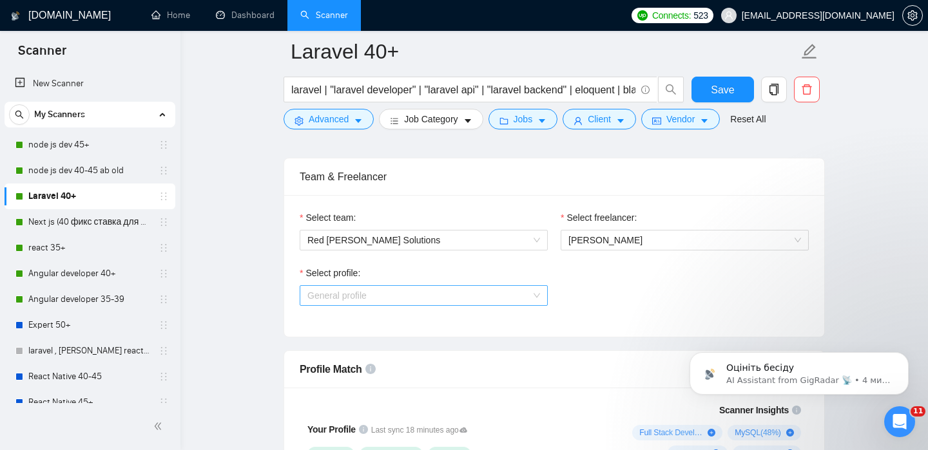
click at [496, 299] on span "General profile" at bounding box center [423, 295] width 233 height 19
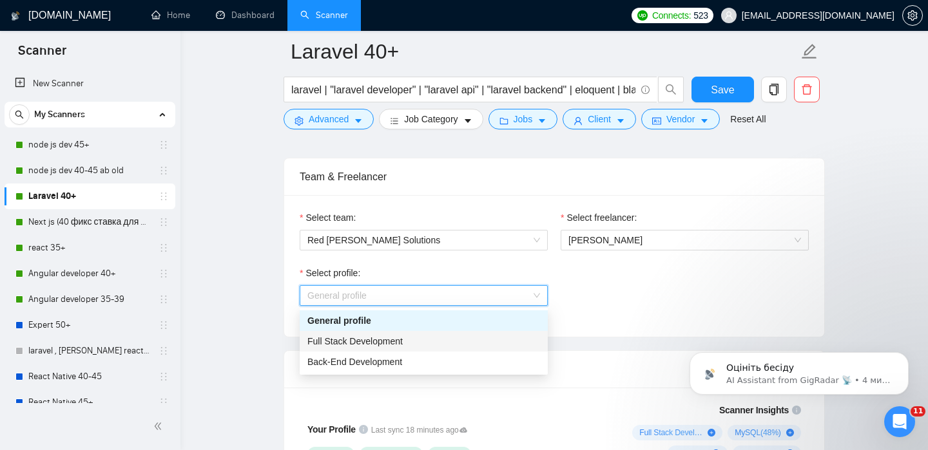
click at [442, 348] on div "Full Stack Development" at bounding box center [423, 341] width 233 height 14
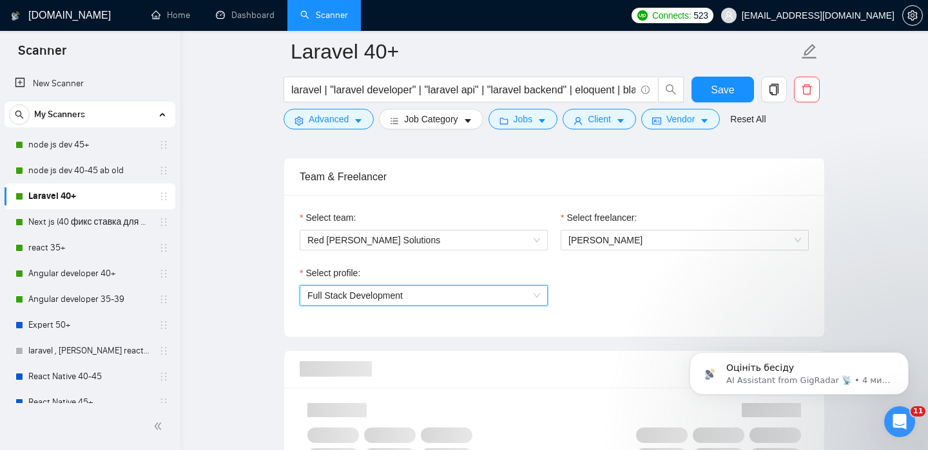
click at [441, 357] on div at bounding box center [554, 369] width 509 height 37
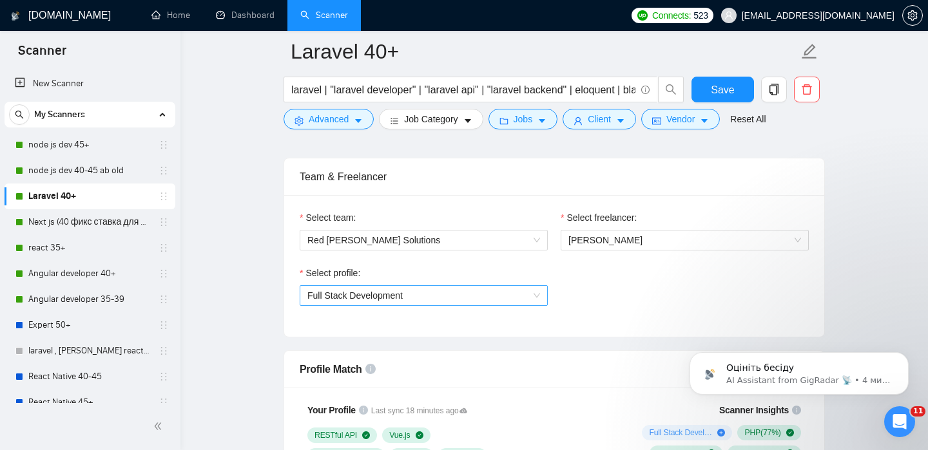
click at [455, 300] on span "Full Stack Development" at bounding box center [423, 295] width 233 height 19
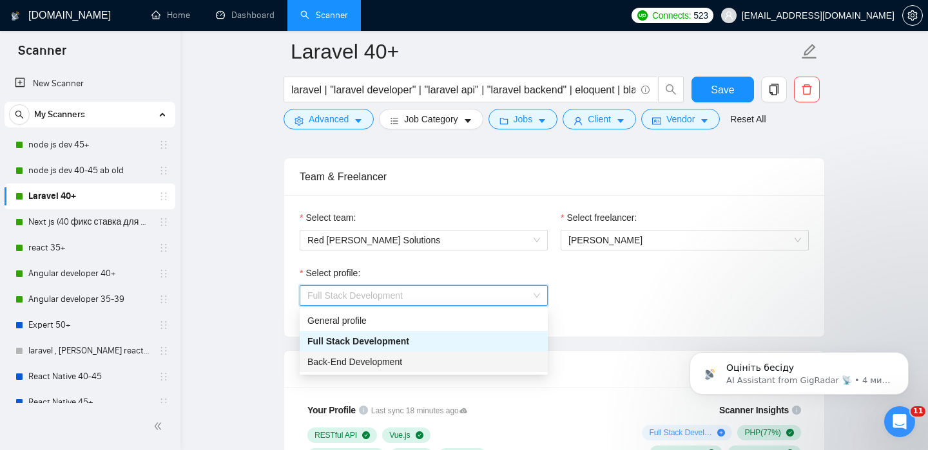
click at [430, 359] on div "Back-End Development" at bounding box center [423, 362] width 233 height 14
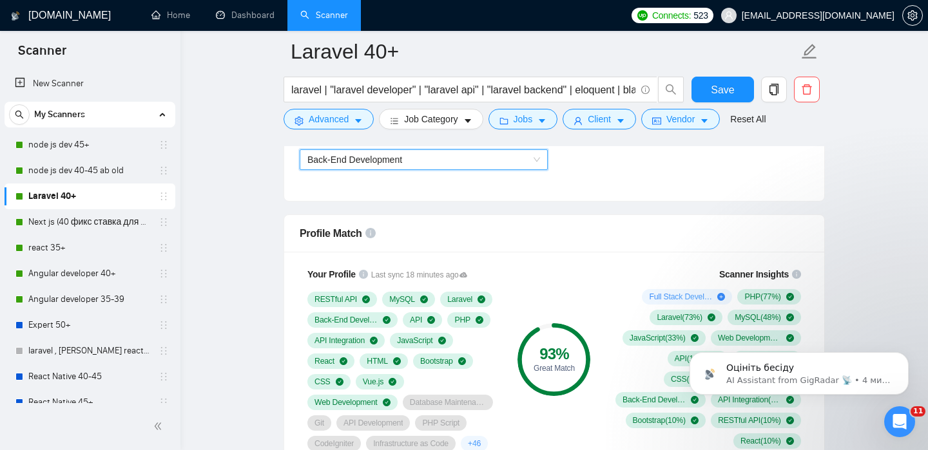
scroll to position [792, 0]
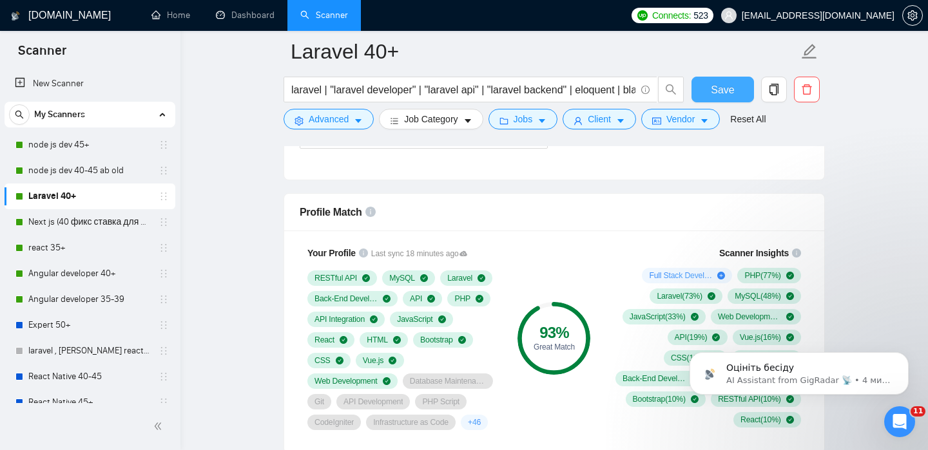
click at [729, 90] on span "Save" at bounding box center [721, 90] width 23 height 16
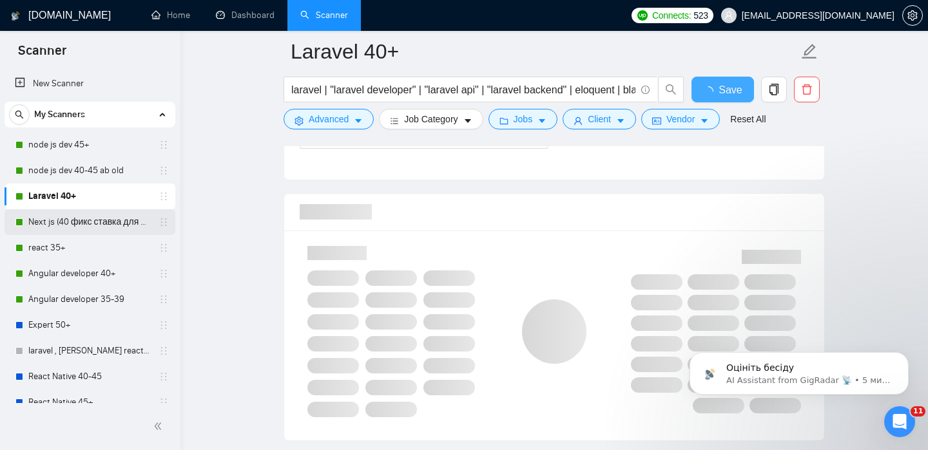
checkbox input "true"
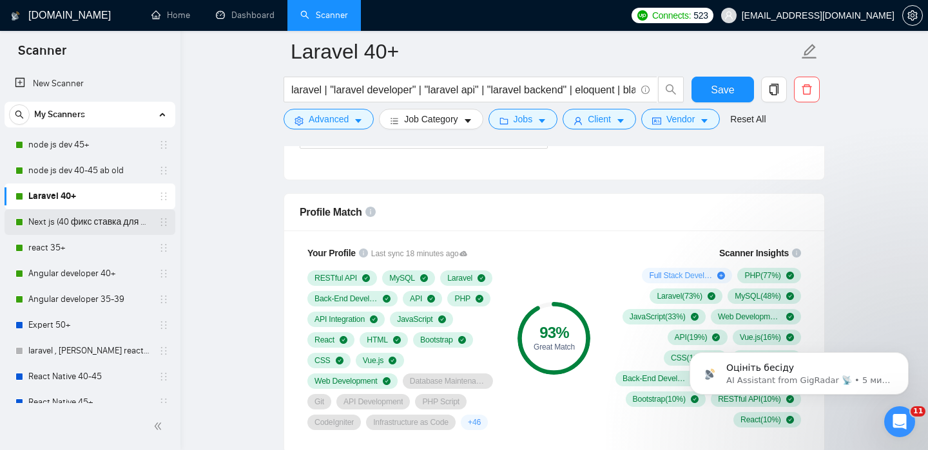
click at [38, 225] on link "Next js (40 фикс ставка для 40+)" at bounding box center [89, 222] width 122 height 26
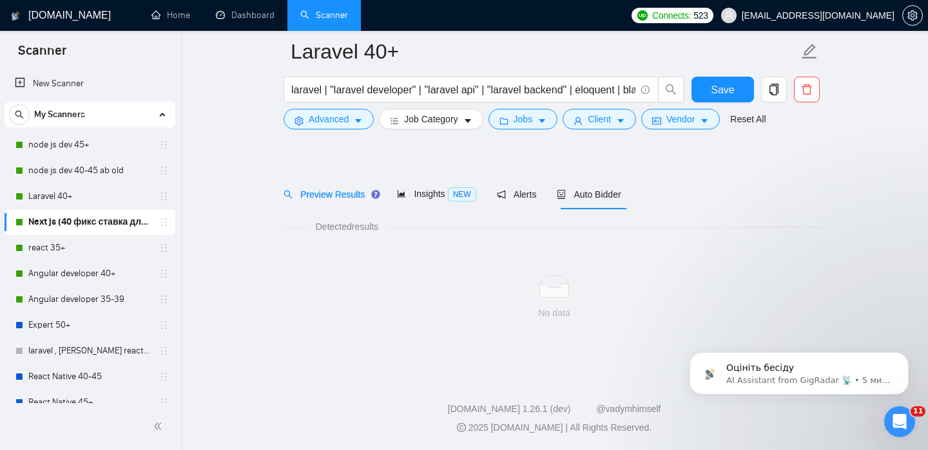
scroll to position [20, 0]
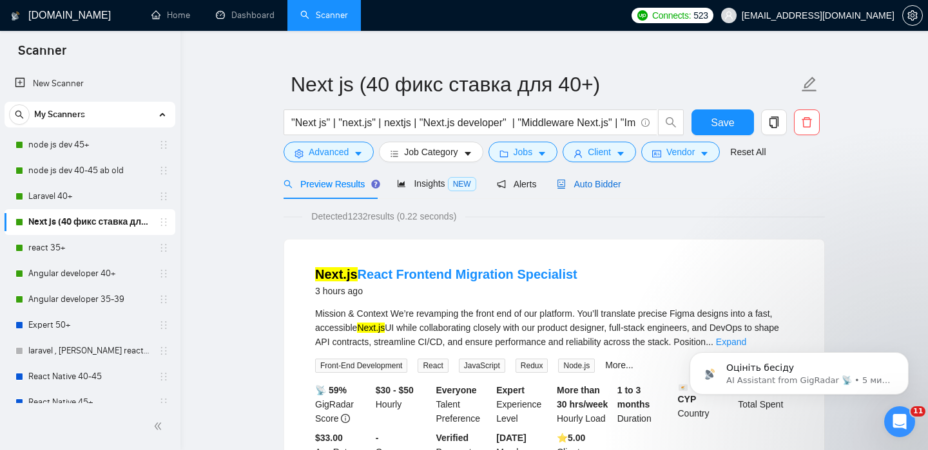
click at [611, 182] on span "Auto Bidder" at bounding box center [589, 184] width 64 height 10
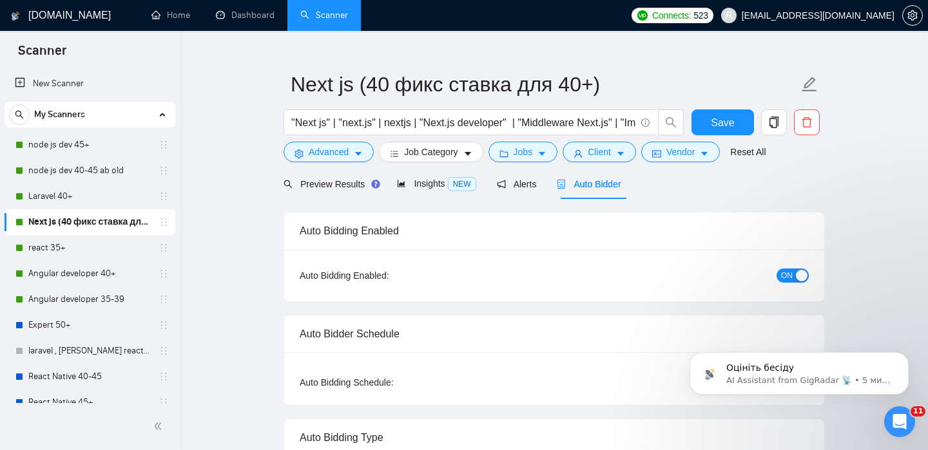
checkbox input "true"
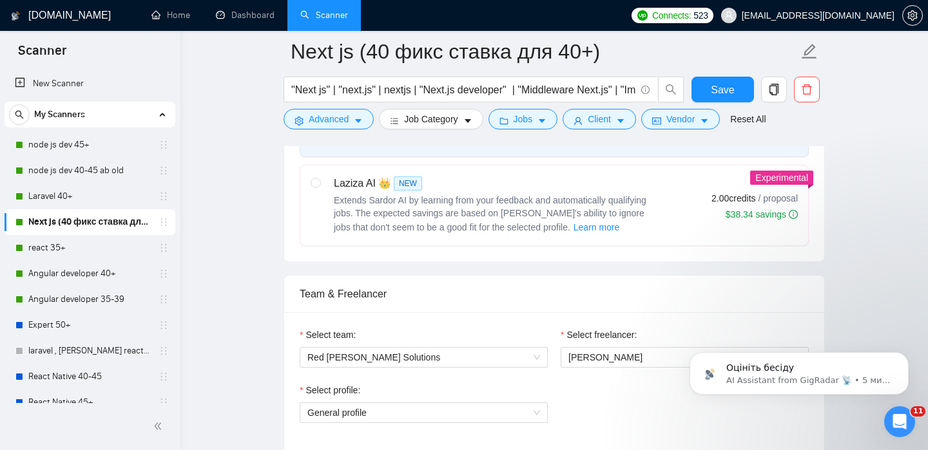
scroll to position [566, 0]
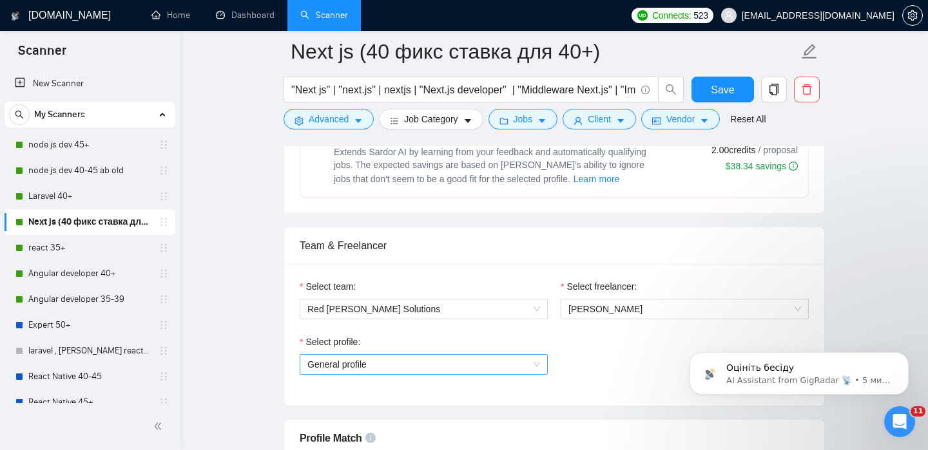
click at [467, 360] on span "General profile" at bounding box center [423, 364] width 233 height 19
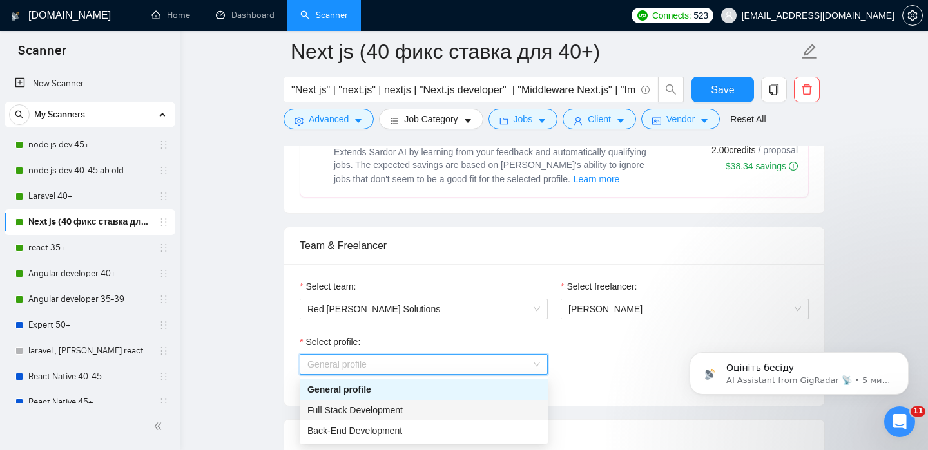
click at [427, 405] on div "Full Stack Development" at bounding box center [423, 410] width 233 height 14
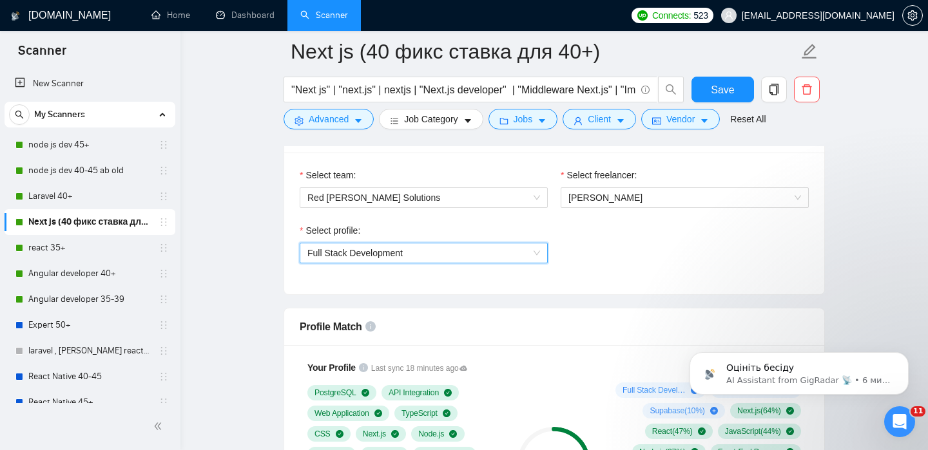
scroll to position [685, 0]
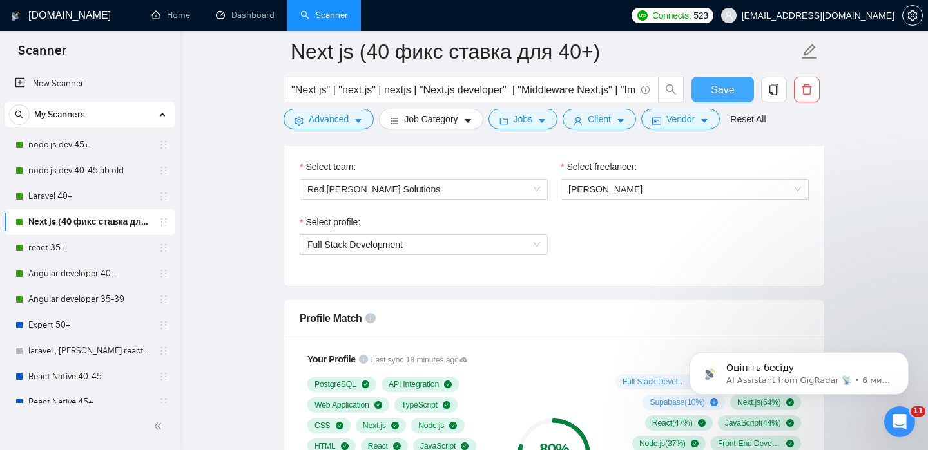
click at [712, 90] on span "Save" at bounding box center [721, 90] width 23 height 16
click at [75, 245] on link "react 35+" at bounding box center [89, 248] width 122 height 26
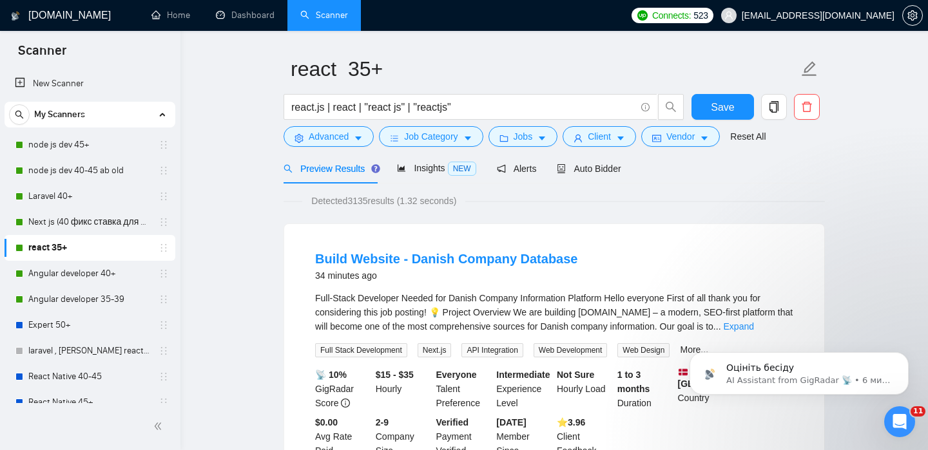
scroll to position [43, 0]
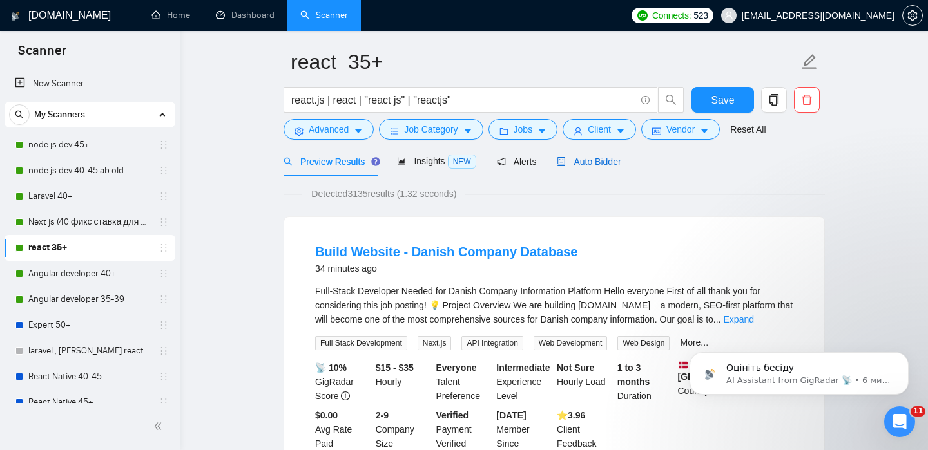
click at [605, 154] on div "Auto Bidder" at bounding box center [589, 161] width 64 height 30
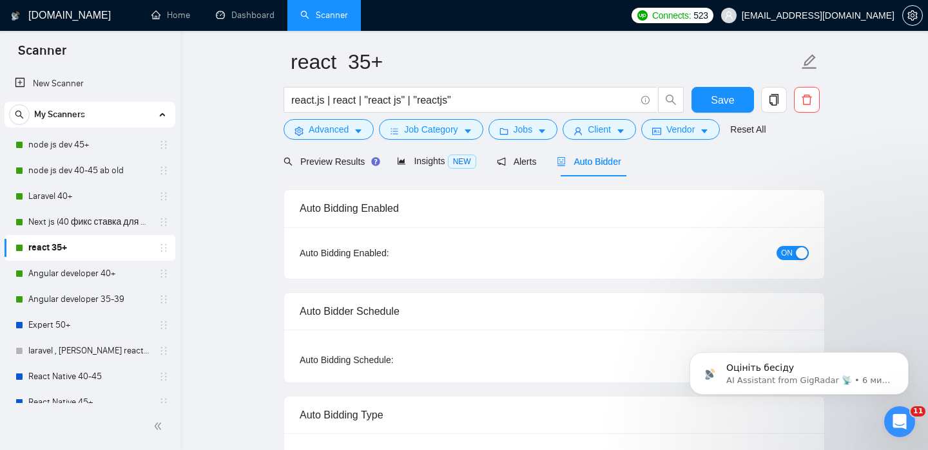
checkbox input "true"
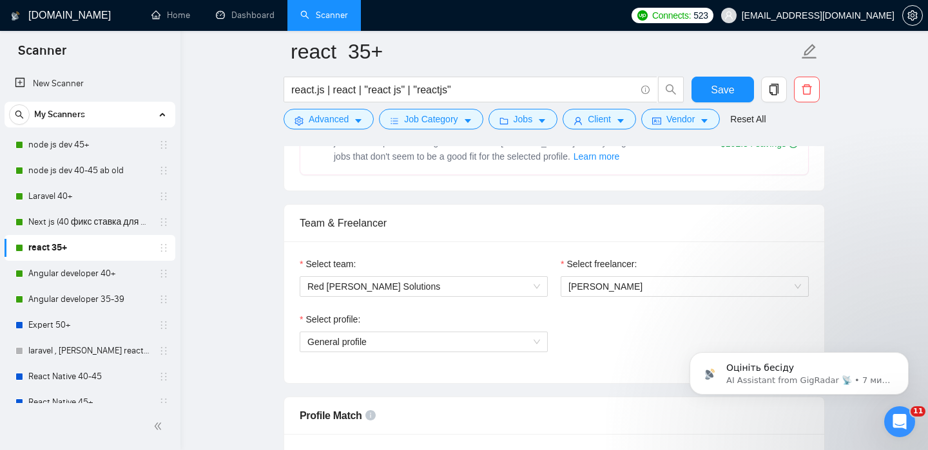
scroll to position [595, 0]
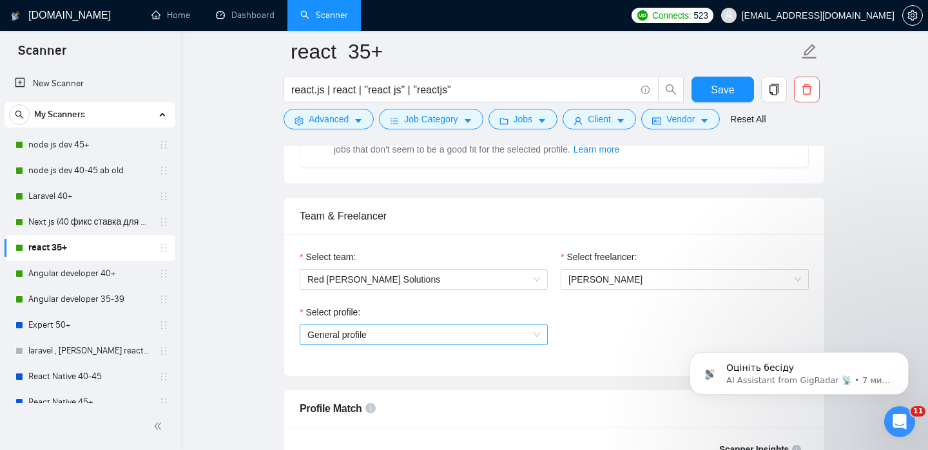
click at [521, 339] on span "General profile" at bounding box center [423, 334] width 233 height 19
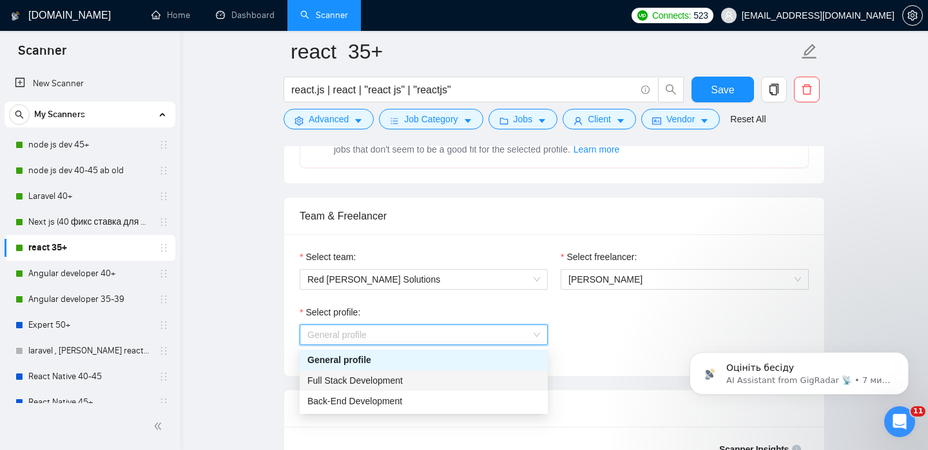
click at [481, 376] on div "Full Stack Development" at bounding box center [423, 381] width 233 height 14
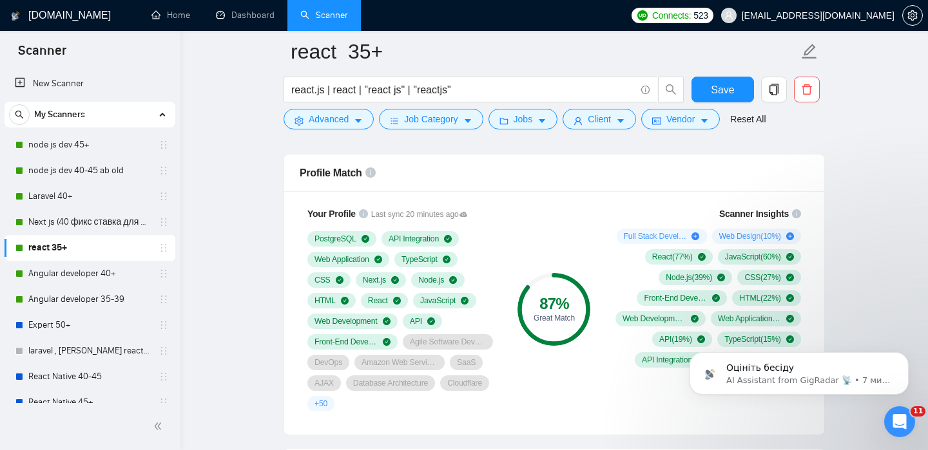
scroll to position [850, 0]
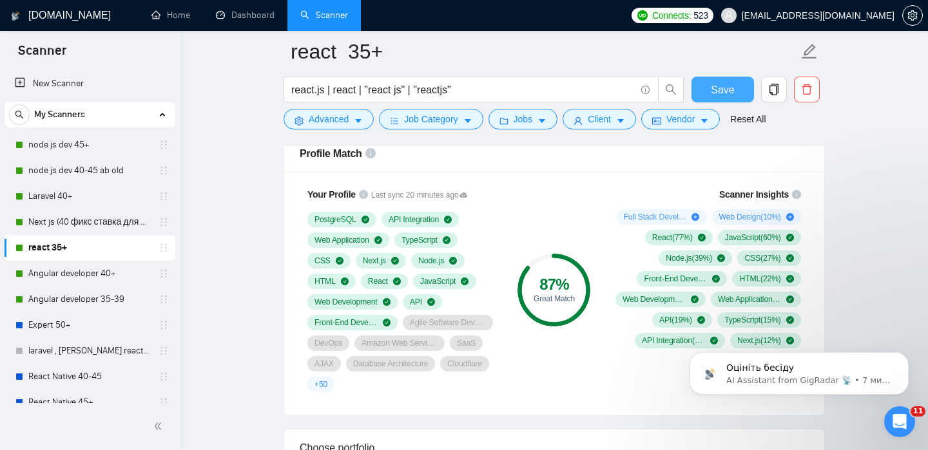
click at [719, 91] on span "Save" at bounding box center [721, 90] width 23 height 16
click at [111, 272] on link "Angular developer 40+" at bounding box center [89, 274] width 122 height 26
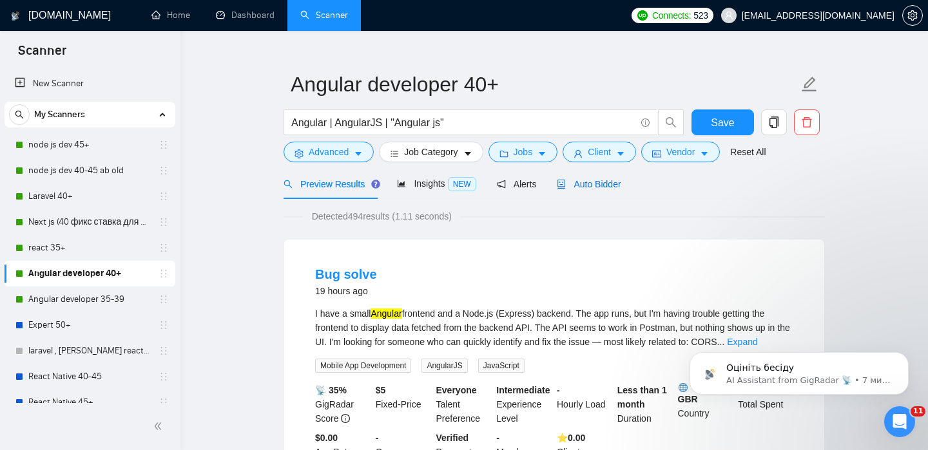
click at [605, 181] on span "Auto Bidder" at bounding box center [589, 184] width 64 height 10
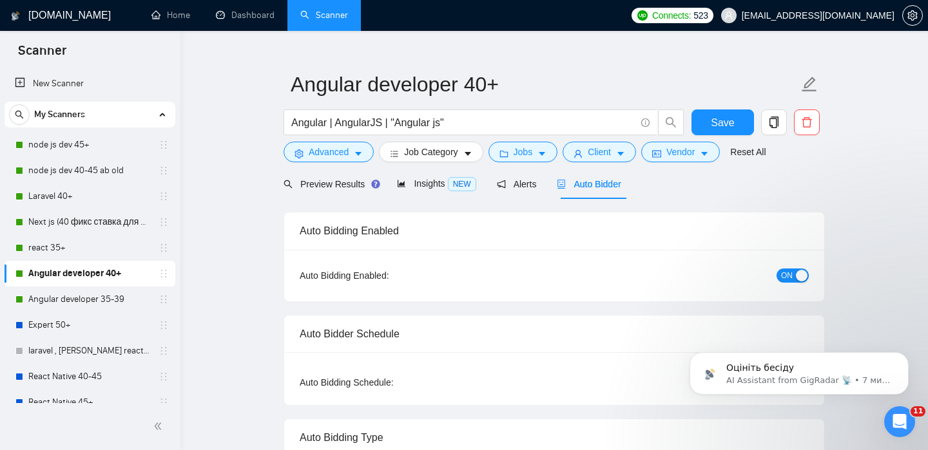
checkbox input "true"
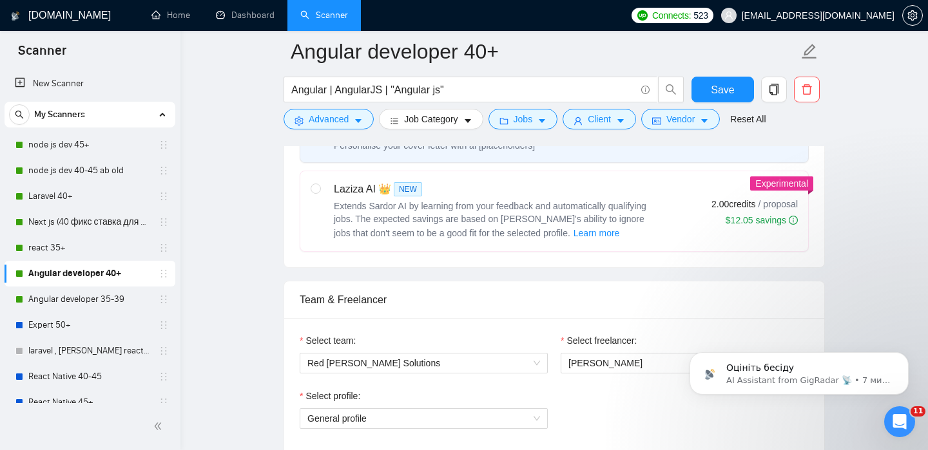
scroll to position [603, 0]
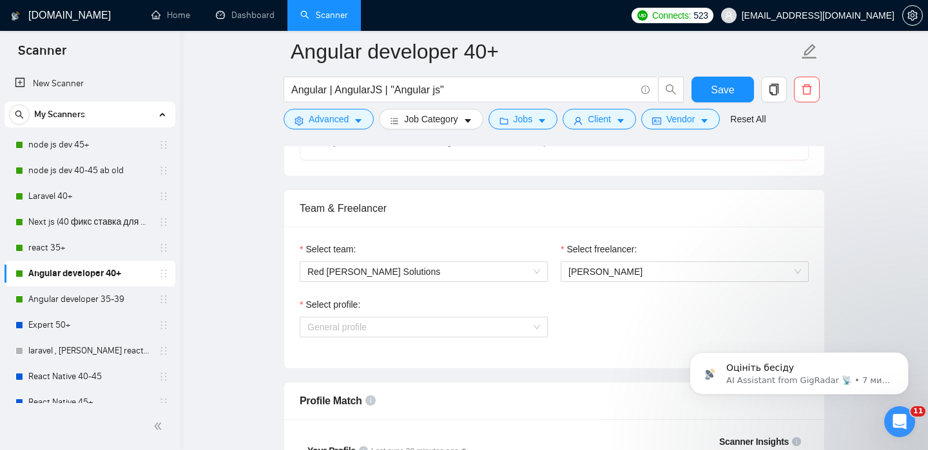
click at [521, 328] on span "General profile" at bounding box center [423, 327] width 233 height 19
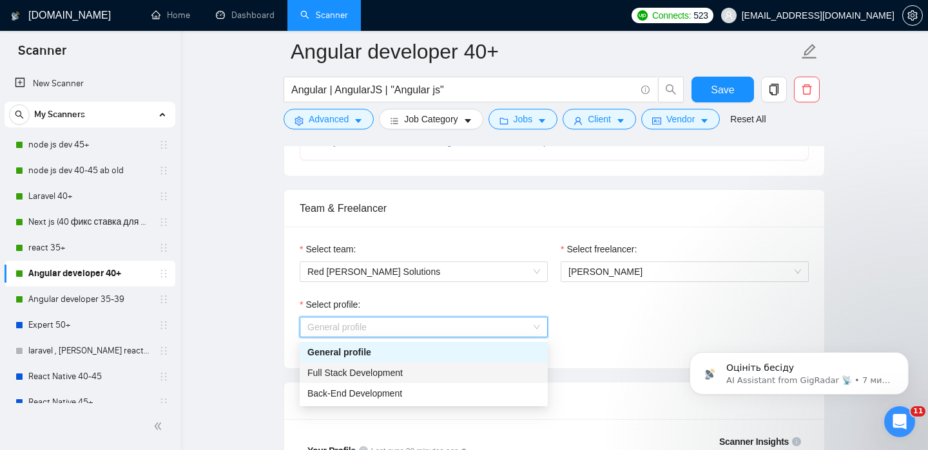
click at [491, 365] on div "Full Stack Development" at bounding box center [424, 373] width 248 height 21
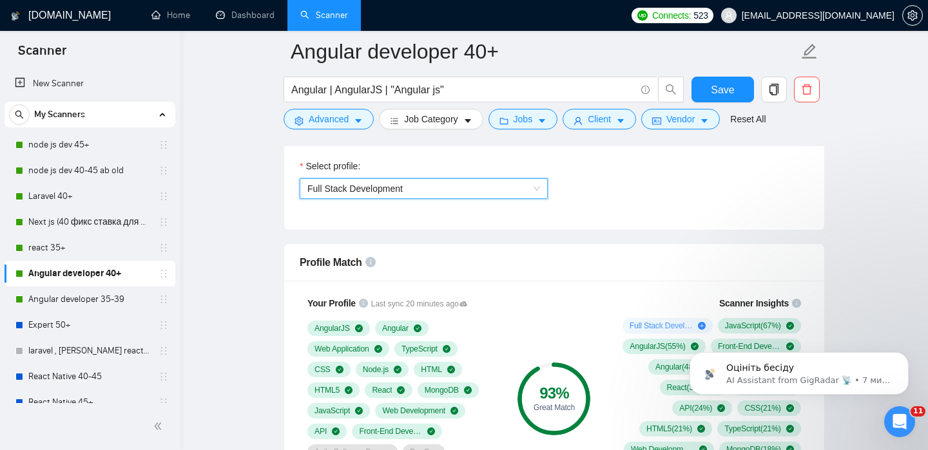
scroll to position [768, 0]
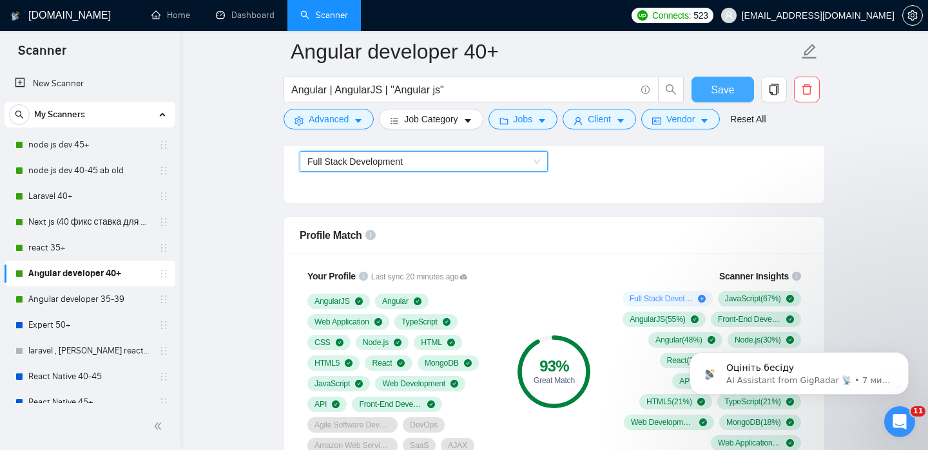
click at [709, 84] on button "Save" at bounding box center [722, 90] width 62 height 26
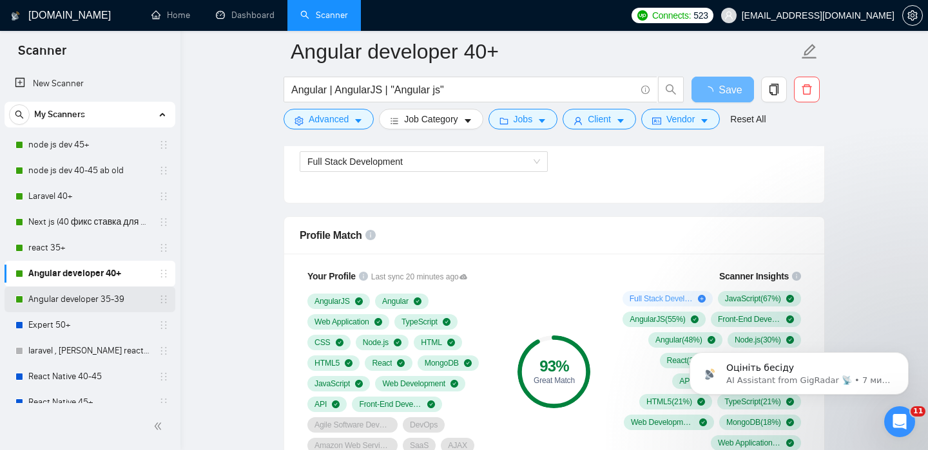
click at [97, 297] on link "Angular developer 35-39" at bounding box center [89, 300] width 122 height 26
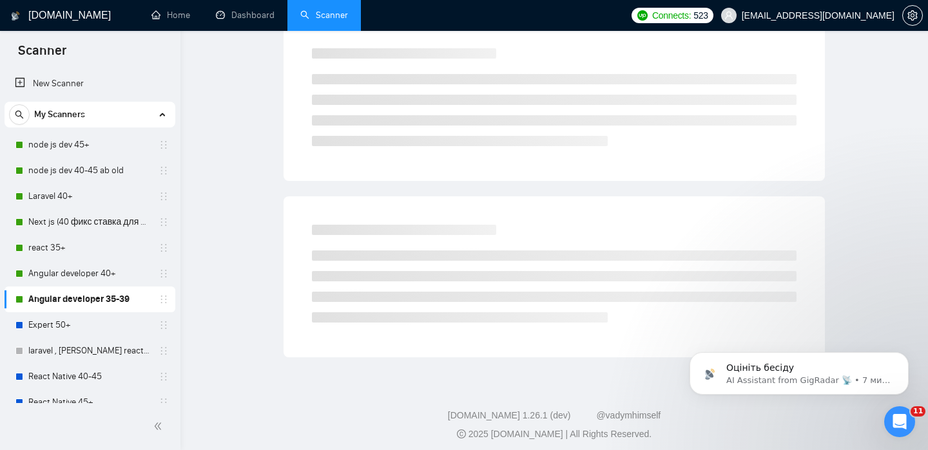
scroll to position [20, 0]
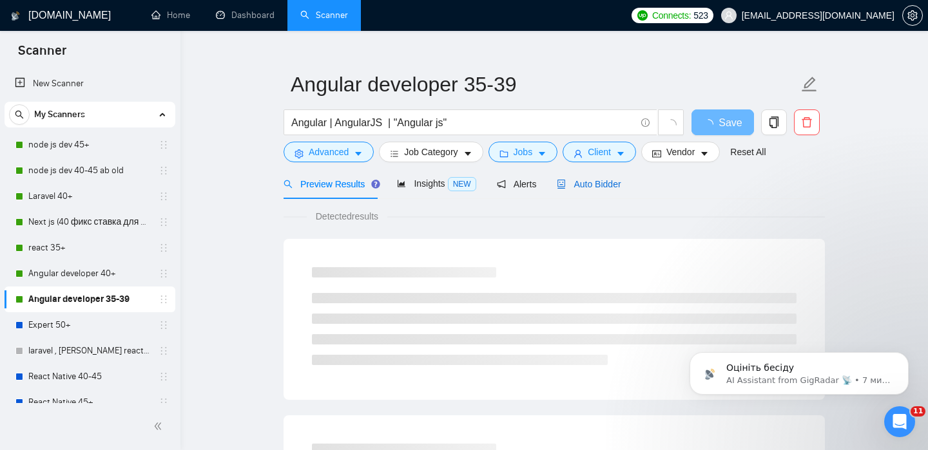
click at [613, 183] on span "Auto Bidder" at bounding box center [589, 184] width 64 height 10
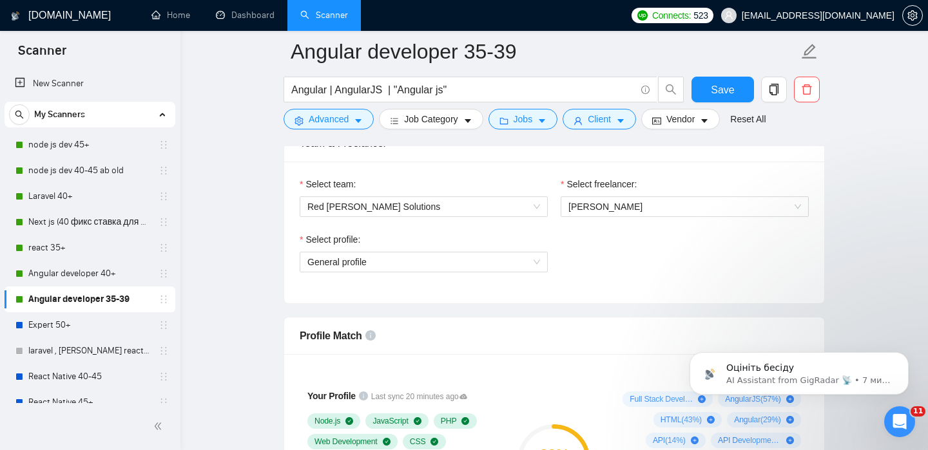
scroll to position [684, 0]
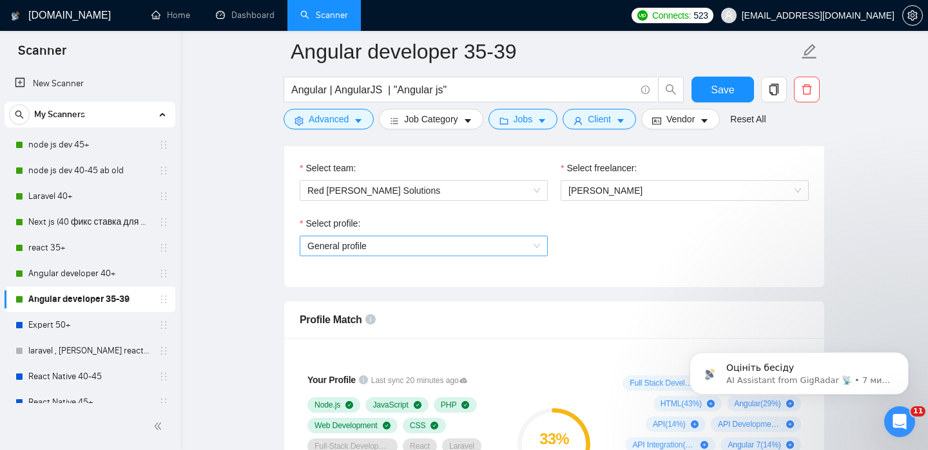
click at [542, 236] on div "General profile" at bounding box center [424, 246] width 248 height 21
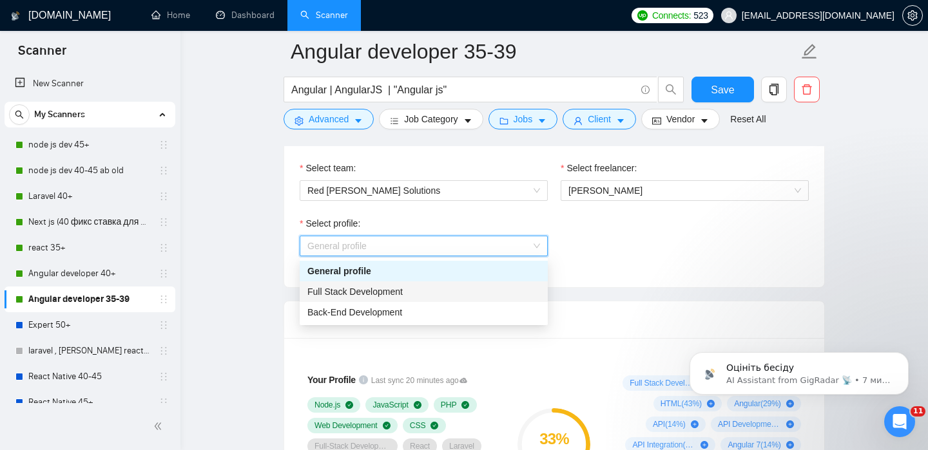
click at [468, 291] on div "Full Stack Development" at bounding box center [423, 292] width 233 height 14
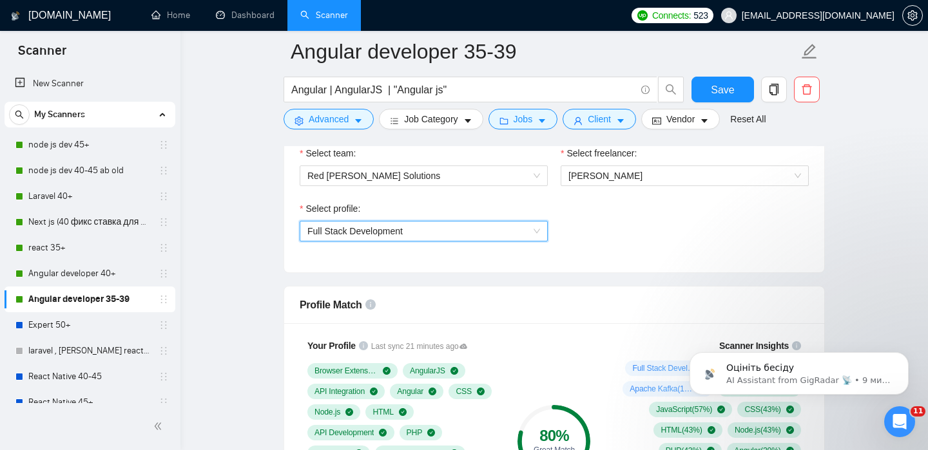
scroll to position [604, 0]
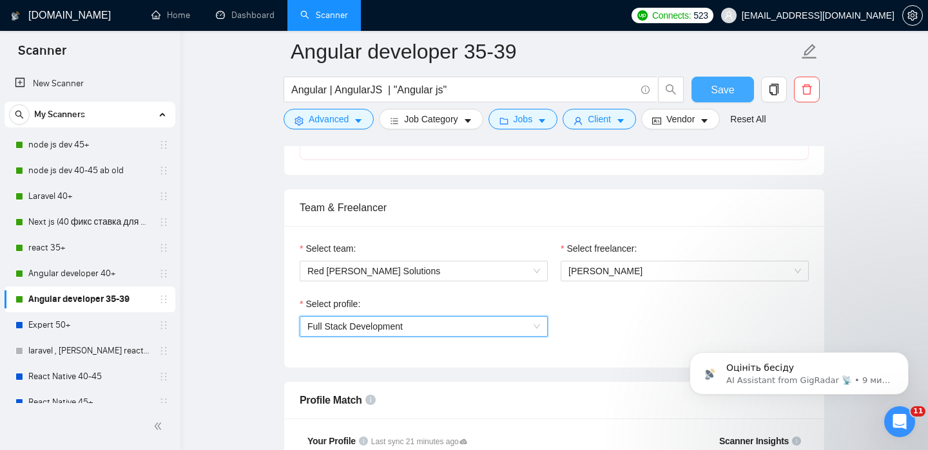
click at [729, 86] on span "Save" at bounding box center [721, 90] width 23 height 16
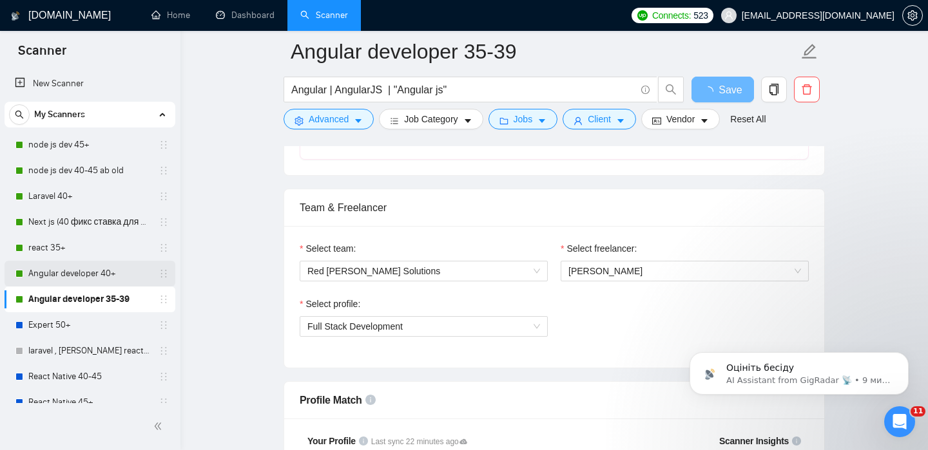
click at [97, 275] on link "Angular developer 40+" at bounding box center [89, 274] width 122 height 26
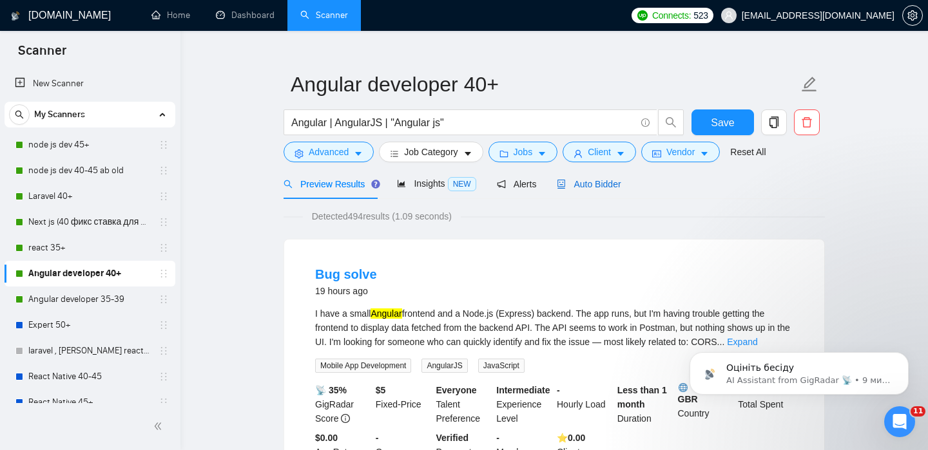
click at [595, 180] on span "Auto Bidder" at bounding box center [589, 184] width 64 height 10
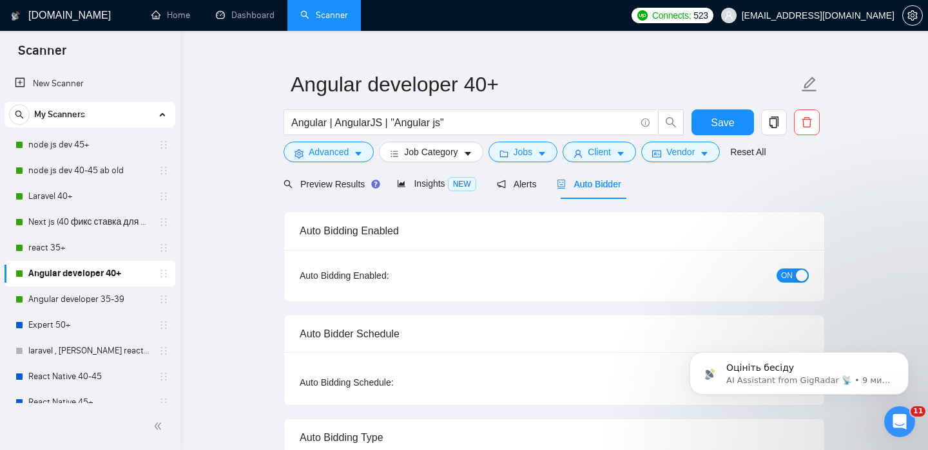
checkbox input "true"
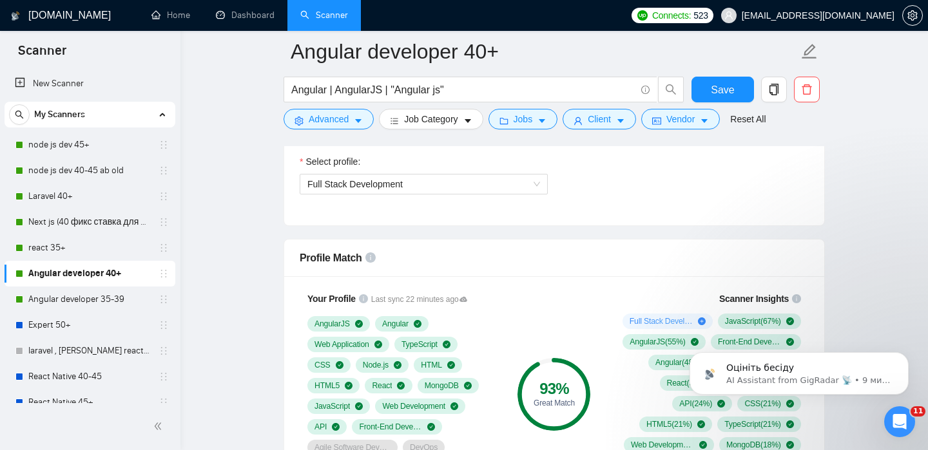
scroll to position [760, 0]
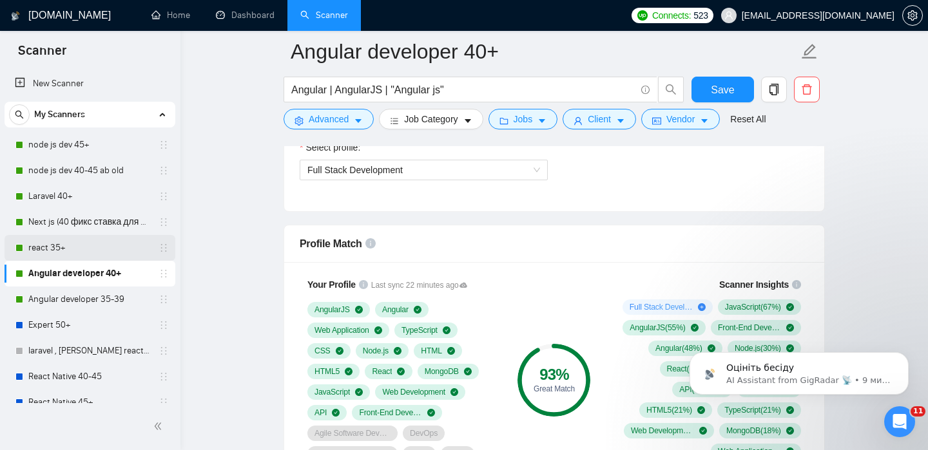
click at [113, 242] on link "react 35+" at bounding box center [89, 248] width 122 height 26
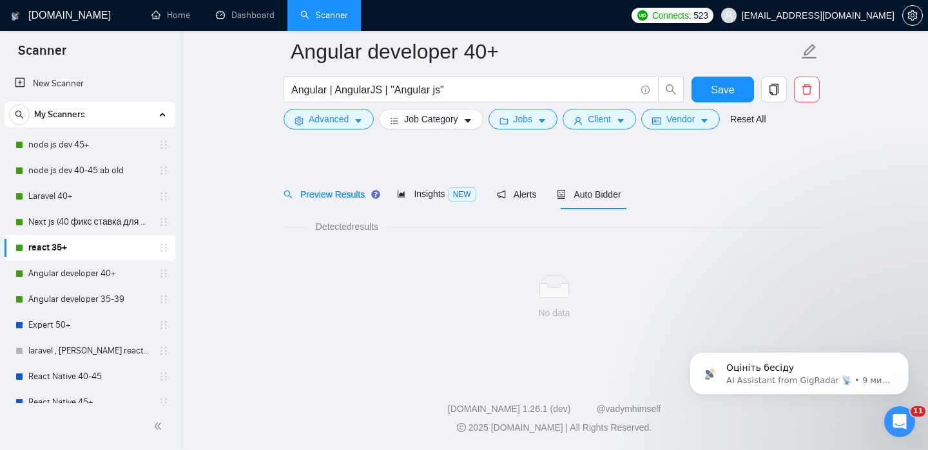
scroll to position [20, 0]
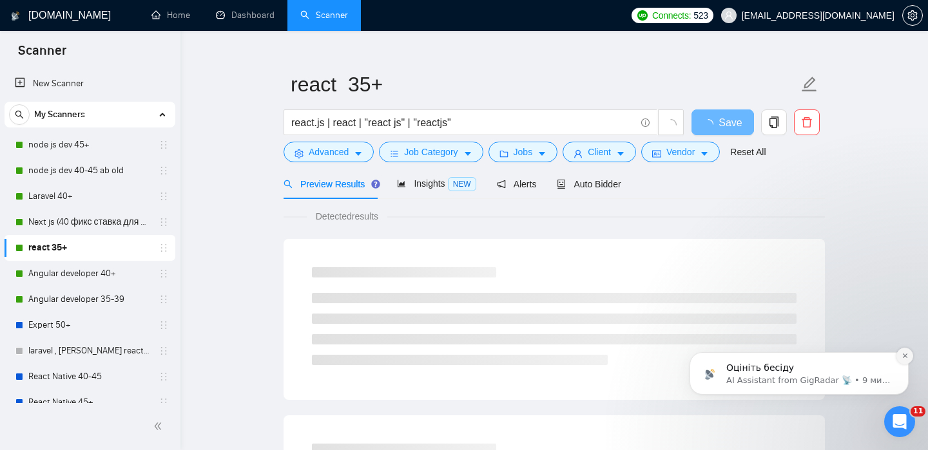
click at [902, 356] on icon "Dismiss notification" at bounding box center [904, 355] width 7 height 7
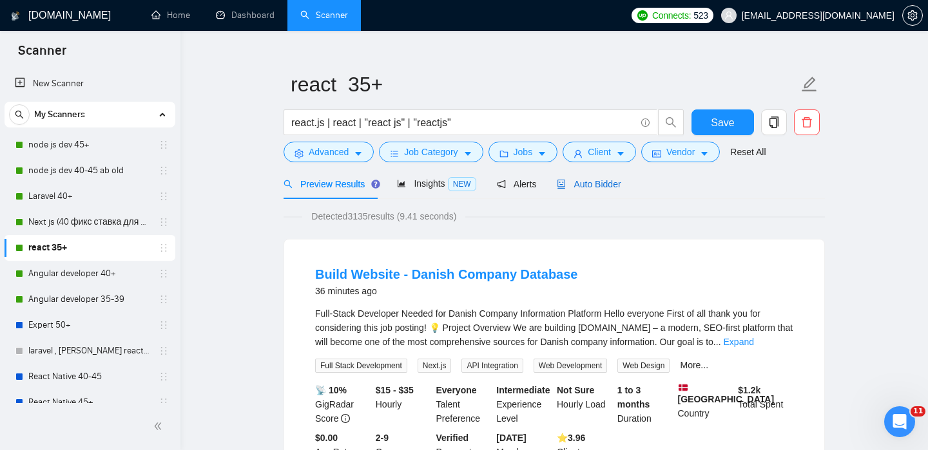
click at [582, 184] on span "Auto Bidder" at bounding box center [589, 184] width 64 height 10
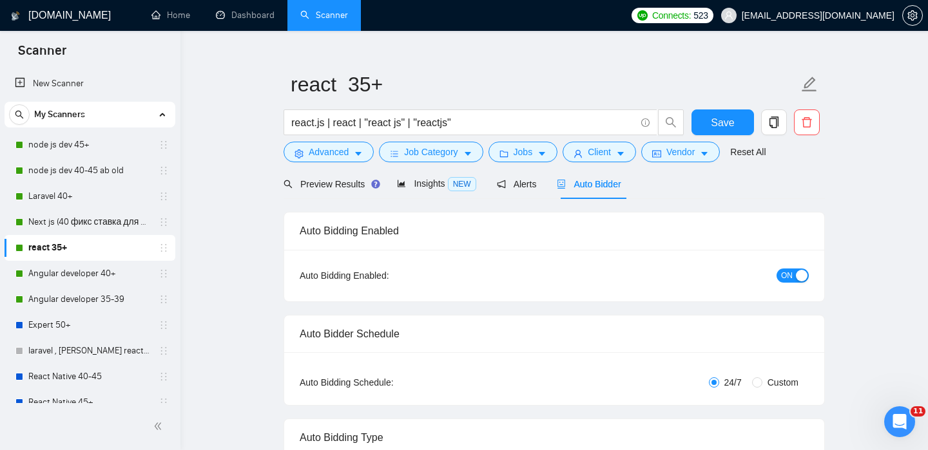
checkbox input "true"
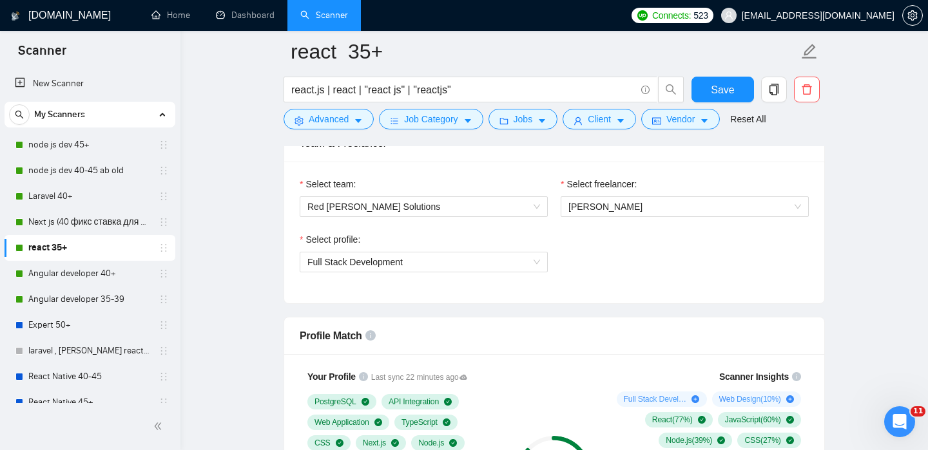
scroll to position [721, 0]
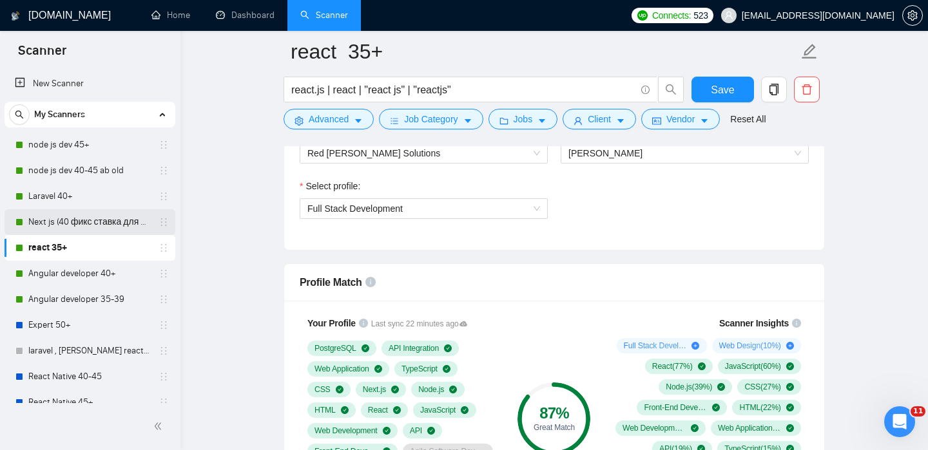
click at [131, 219] on link "Next js (40 фикс ставка для 40+)" at bounding box center [89, 222] width 122 height 26
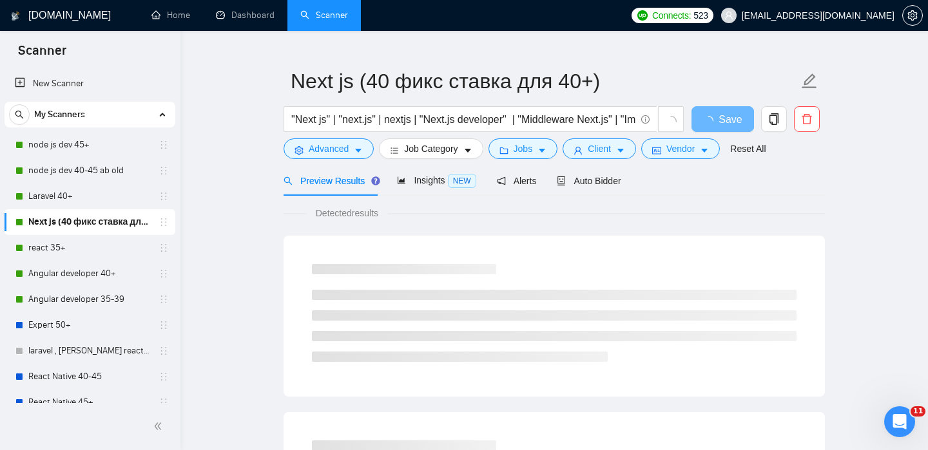
scroll to position [21, 0]
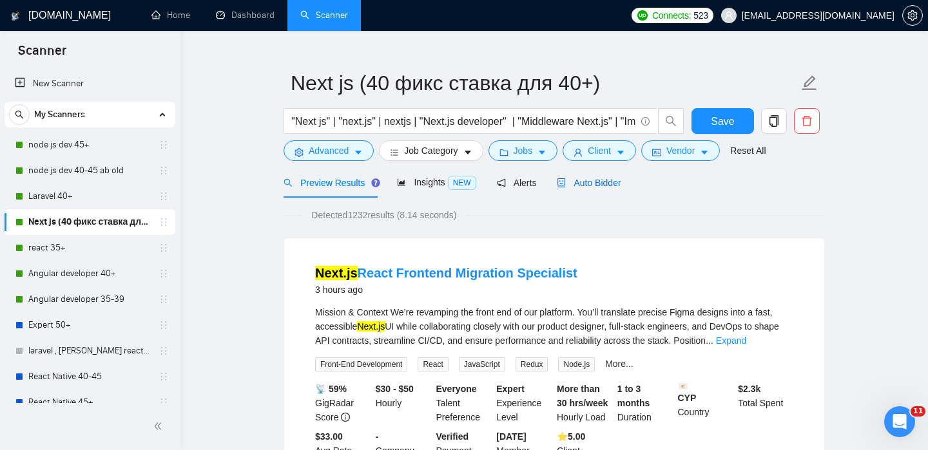
click at [611, 179] on span "Auto Bidder" at bounding box center [589, 183] width 64 height 10
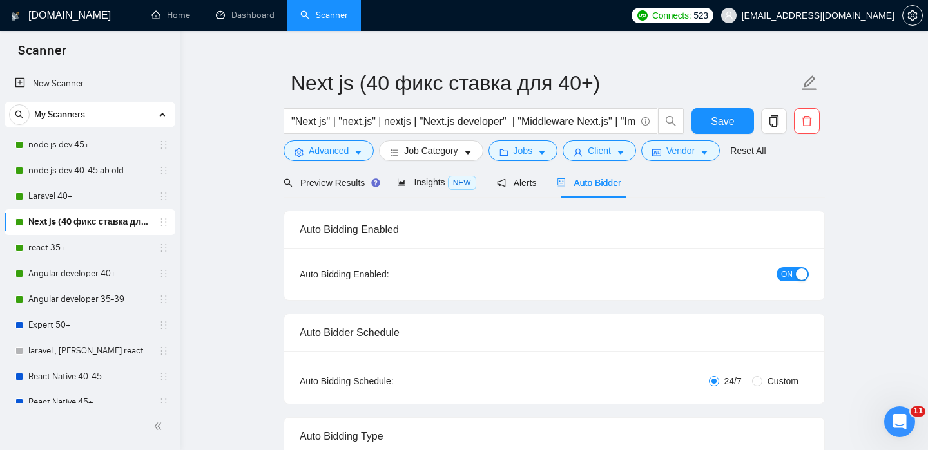
checkbox input "true"
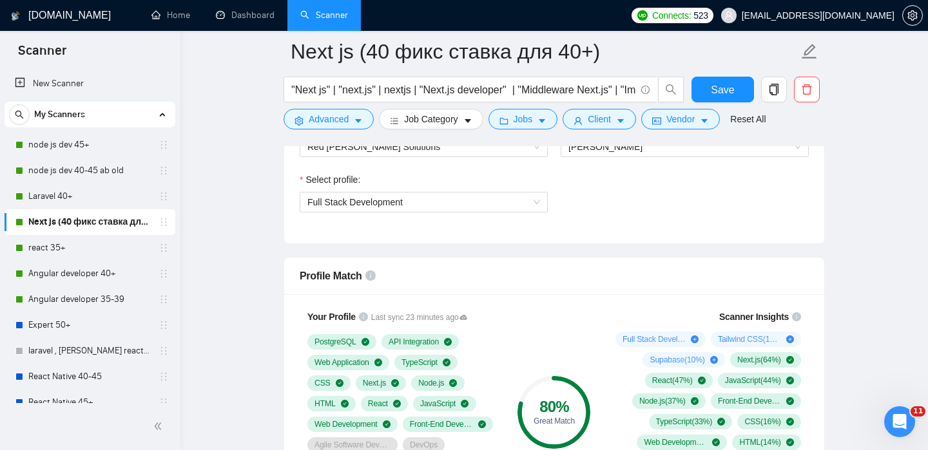
scroll to position [892, 0]
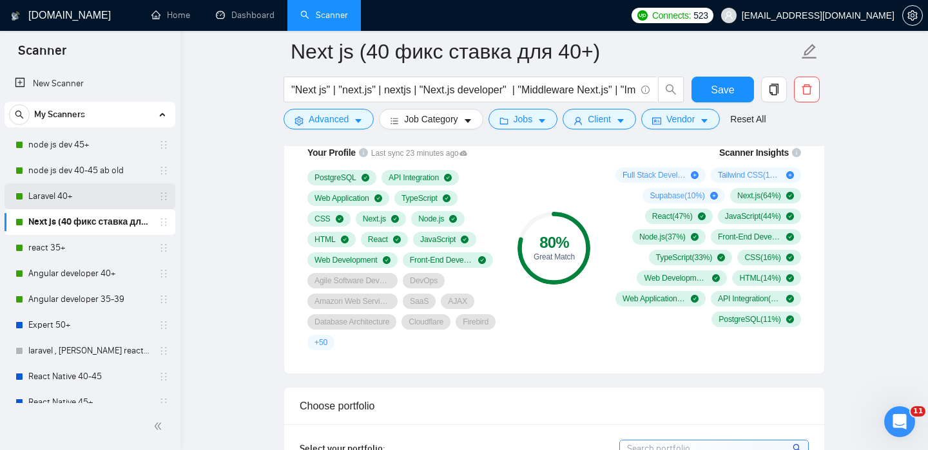
click at [46, 194] on link "Laravel 40+" at bounding box center [89, 197] width 122 height 26
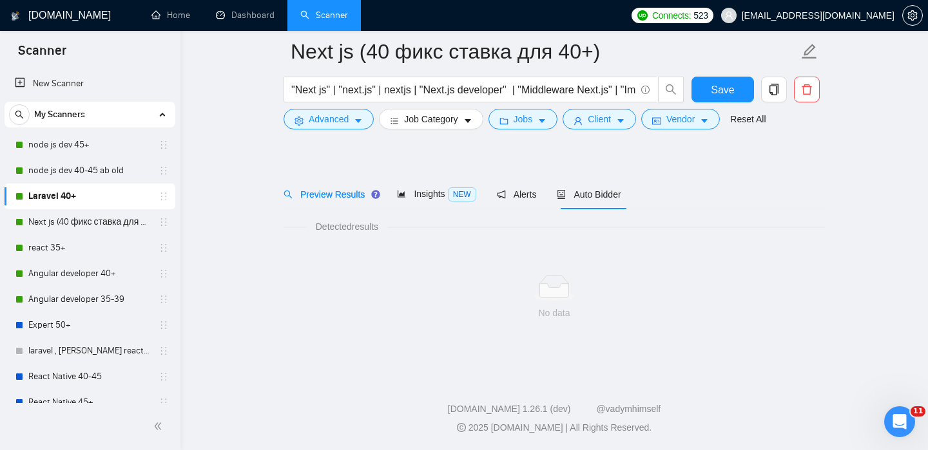
scroll to position [20, 0]
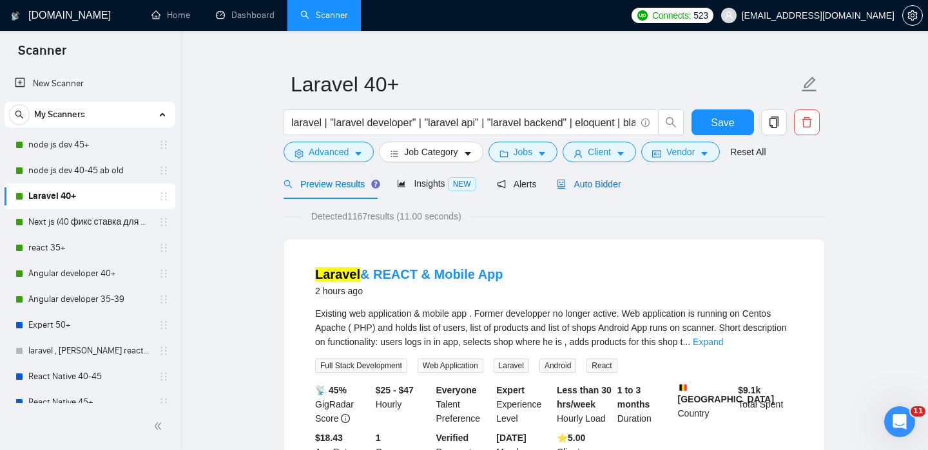
click at [593, 190] on div "Auto Bidder" at bounding box center [589, 184] width 64 height 14
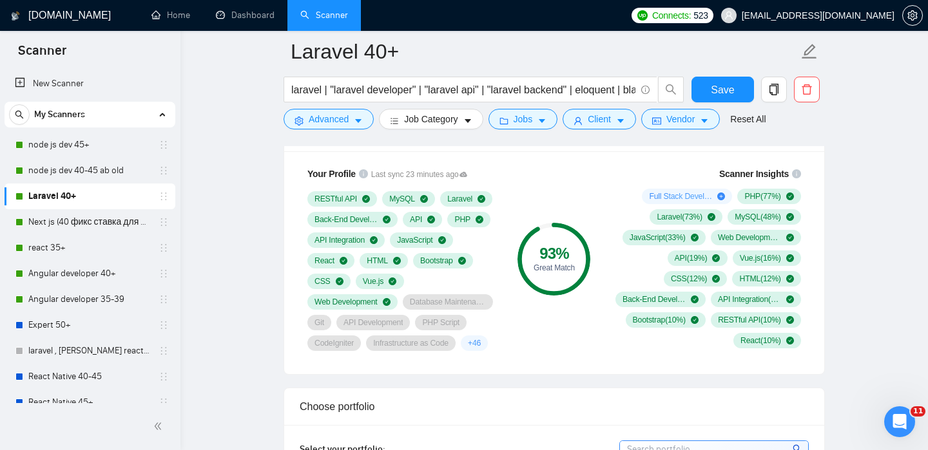
scroll to position [884, 0]
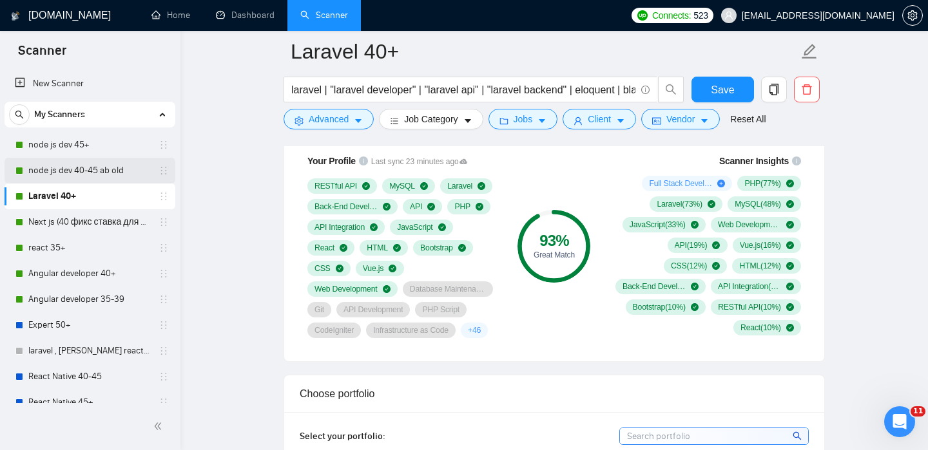
click at [97, 171] on link "node js dev 40-45 ab old" at bounding box center [89, 171] width 122 height 26
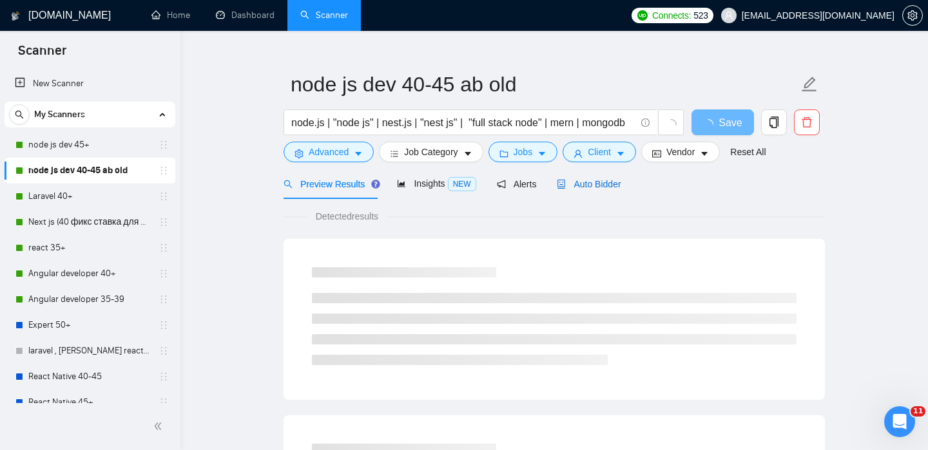
click at [614, 183] on span "Auto Bidder" at bounding box center [589, 184] width 64 height 10
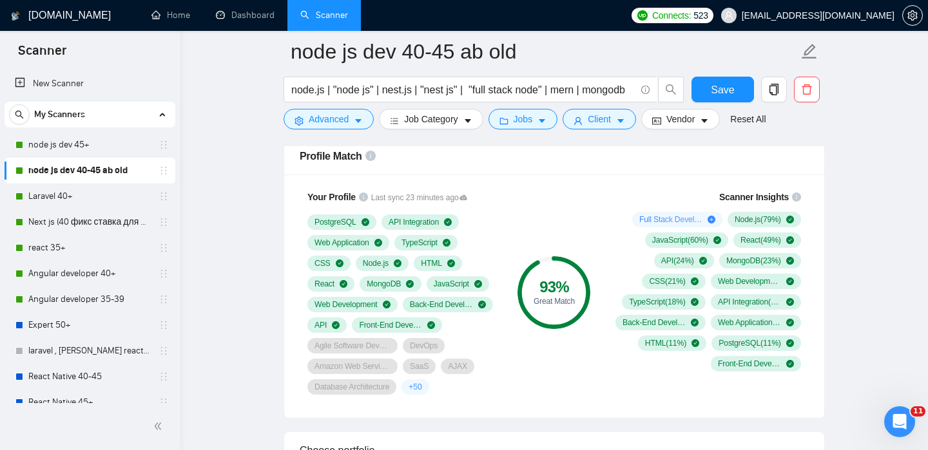
scroll to position [819, 0]
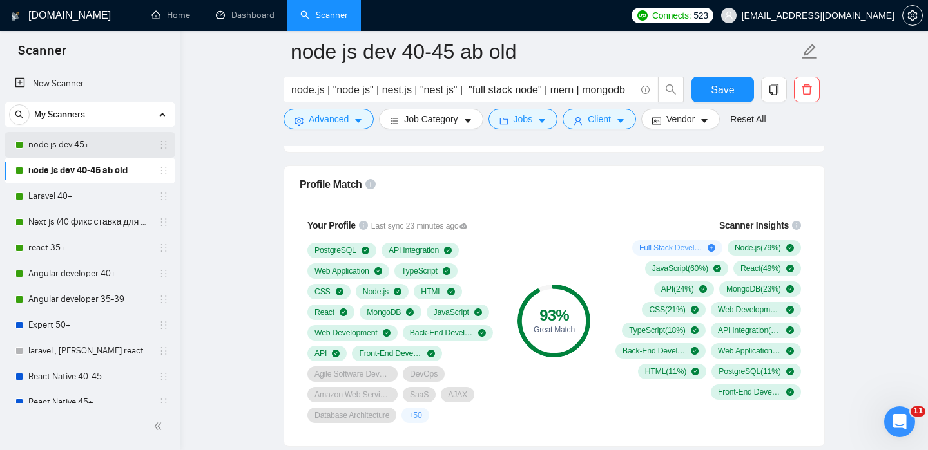
click at [108, 148] on link "node js dev 45+" at bounding box center [89, 145] width 122 height 26
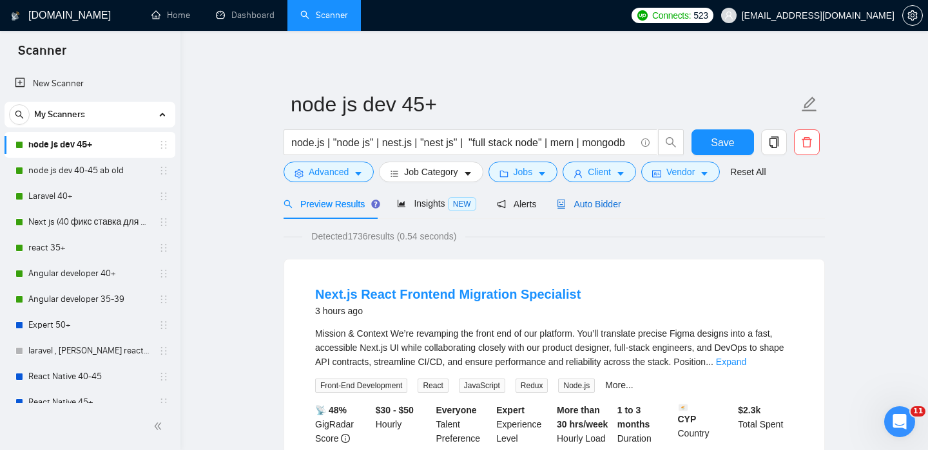
click at [579, 205] on span "Auto Bidder" at bounding box center [589, 204] width 64 height 10
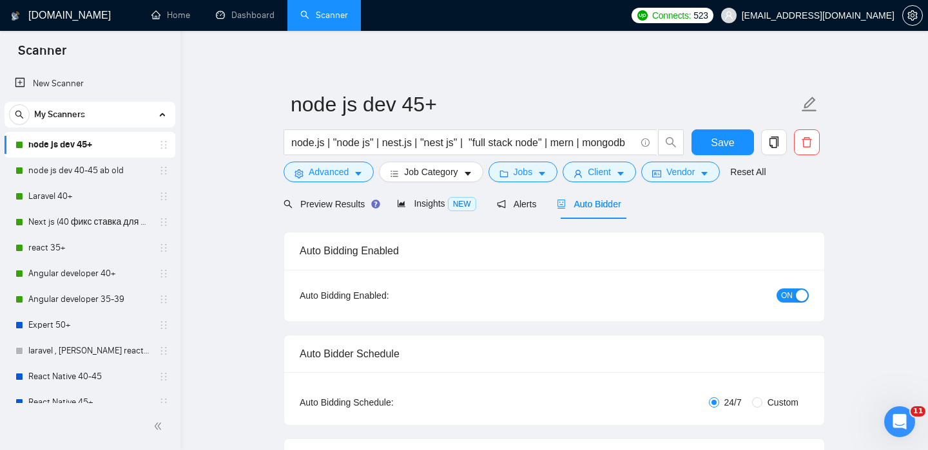
checkbox input "true"
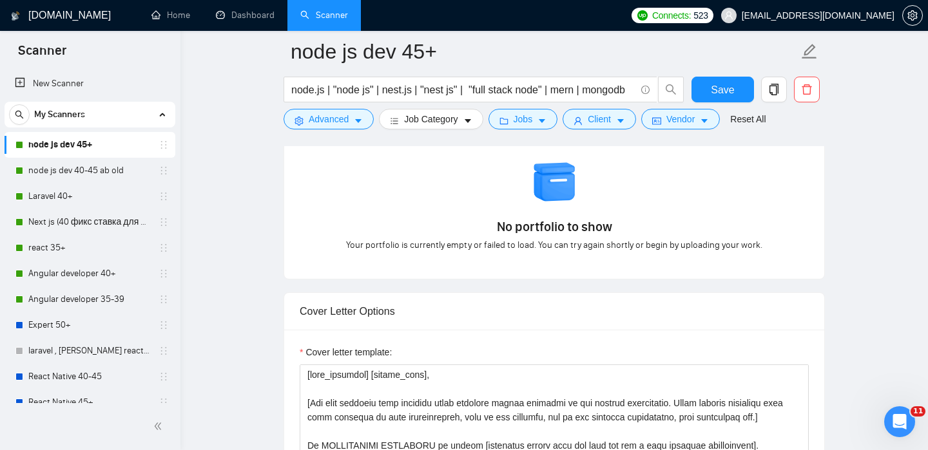
scroll to position [1326, 0]
